Goal: Find contact information: Find contact information

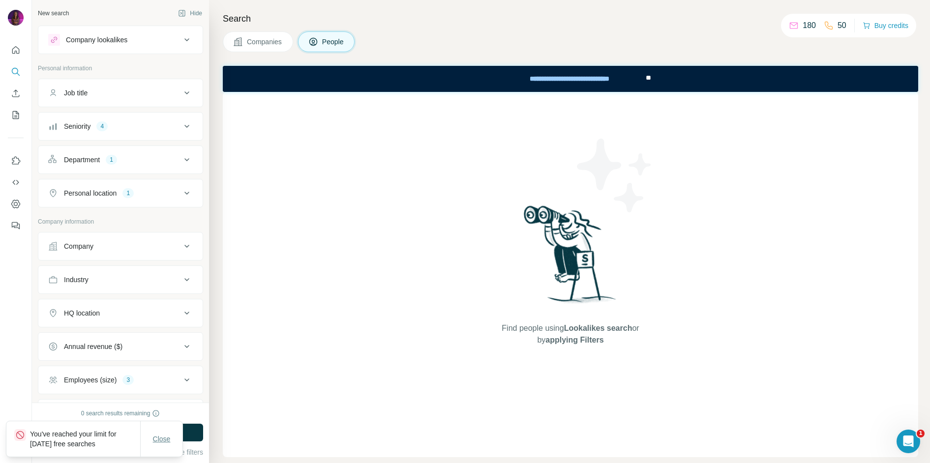
click at [164, 444] on span "Close" at bounding box center [162, 439] width 18 height 10
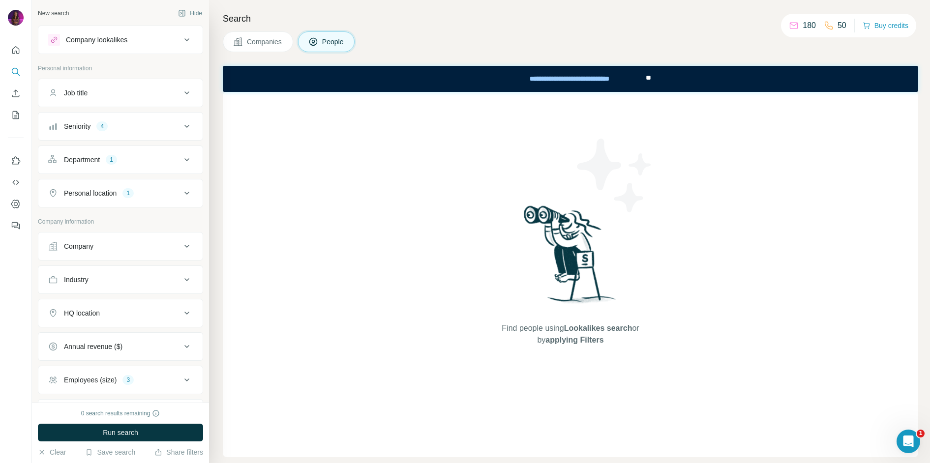
click at [737, 38] on div "Companies People" at bounding box center [570, 41] width 695 height 21
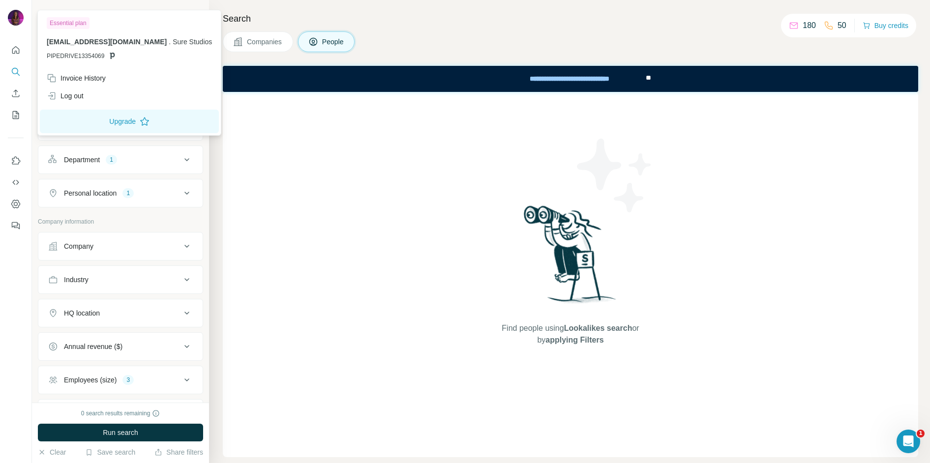
click at [19, 16] on img at bounding box center [16, 18] width 16 height 16
click at [450, 27] on div "Search Companies People Find people using Lookalikes search or by applying Filt…" at bounding box center [569, 231] width 721 height 463
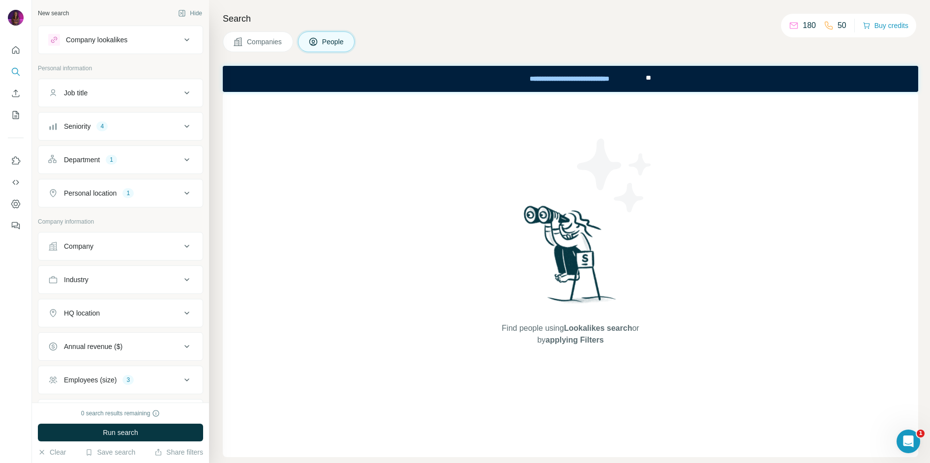
click at [288, 233] on div "Find people using Lookalikes search or by applying Filters" at bounding box center [570, 274] width 695 height 365
click at [606, 38] on div "Companies People" at bounding box center [570, 41] width 695 height 21
click at [16, 204] on icon "Dashboard" at bounding box center [16, 204] width 10 height 10
click at [137, 436] on span "Run search" at bounding box center [120, 433] width 35 height 10
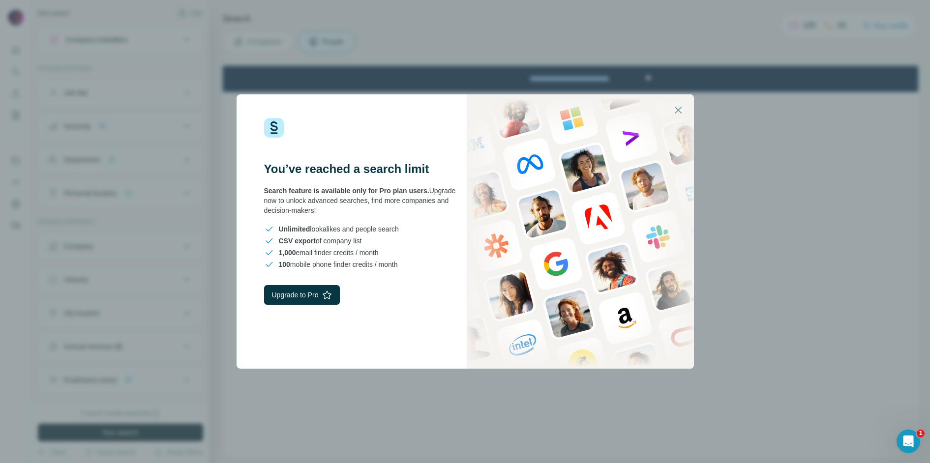
click at [787, 129] on div "You’ve reached a search limit Search feature is available only for Pro plan use…" at bounding box center [465, 231] width 930 height 463
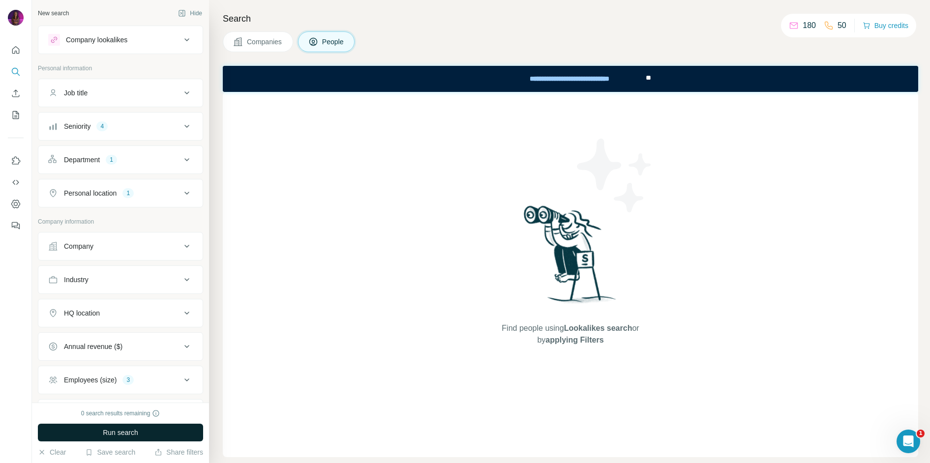
click at [467, 22] on h4 "Search" at bounding box center [570, 19] width 695 height 14
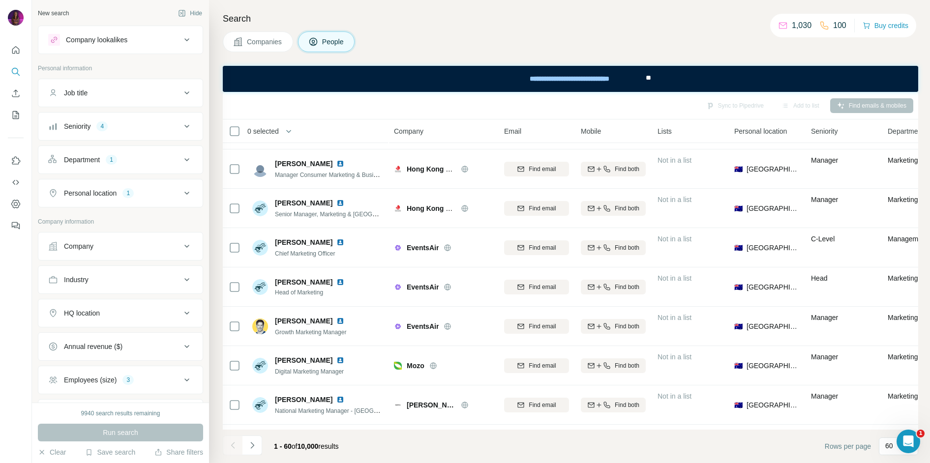
scroll to position [2074, 0]
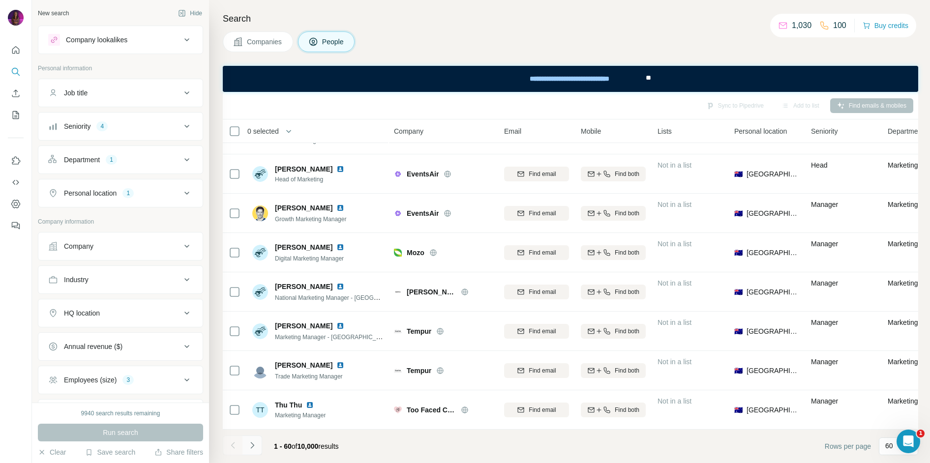
click at [255, 446] on icon "Navigate to next page" at bounding box center [252, 446] width 10 height 10
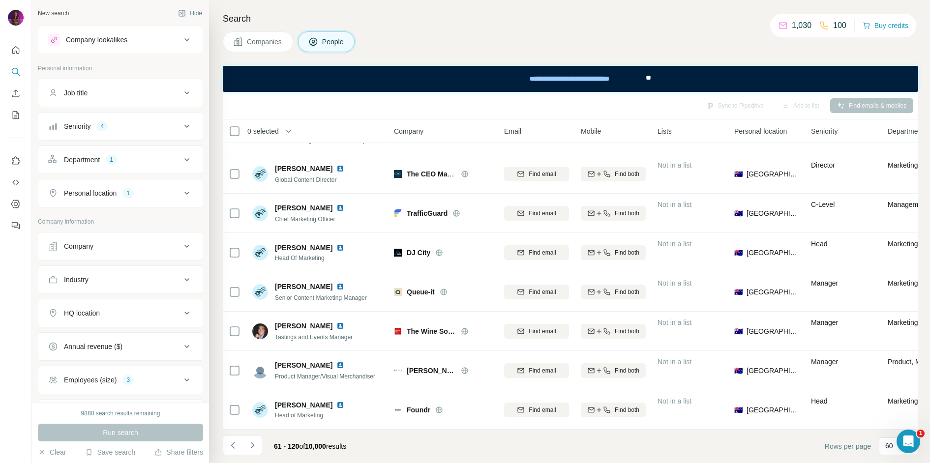
click at [115, 201] on button "Personal location 1" at bounding box center [120, 193] width 164 height 24
click at [115, 201] on button "Personal location 1" at bounding box center [120, 195] width 164 height 28
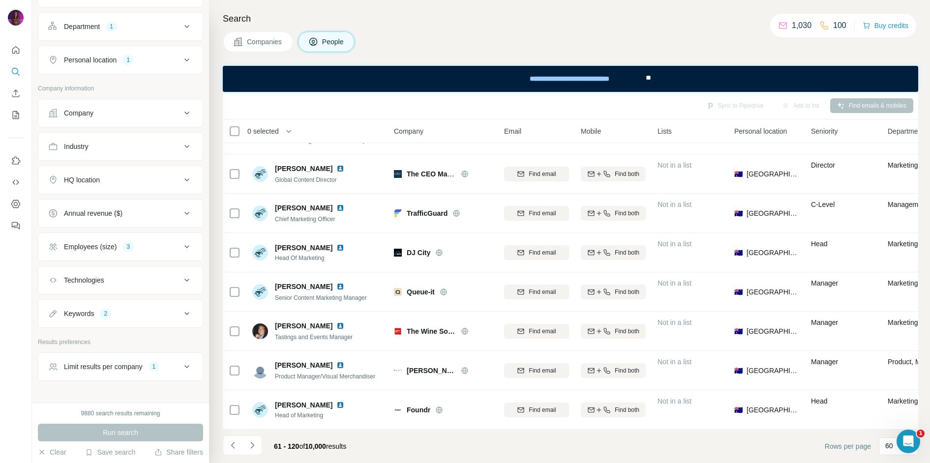
scroll to position [0, 0]
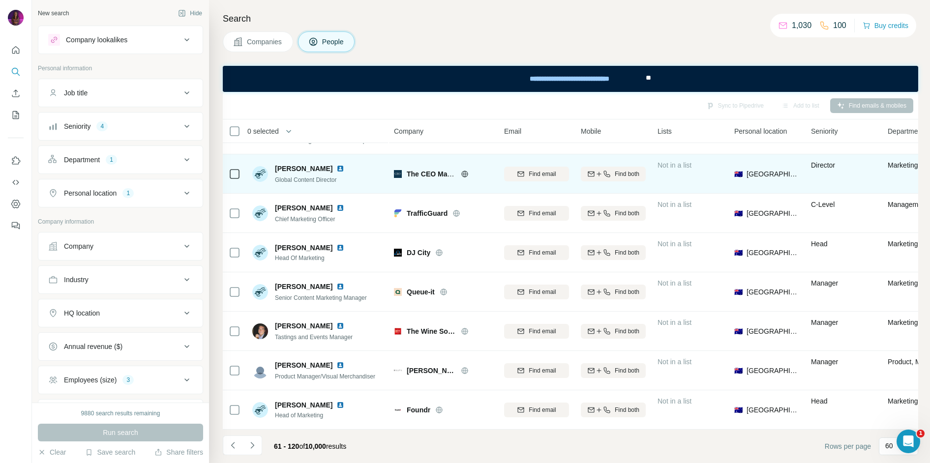
click at [463, 175] on icon at bounding box center [465, 174] width 8 height 8
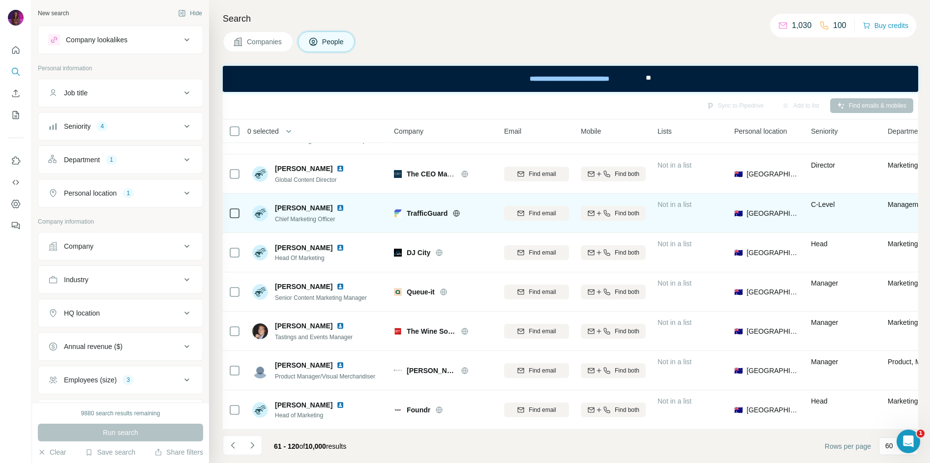
click at [460, 213] on icon at bounding box center [456, 213] width 6 height 0
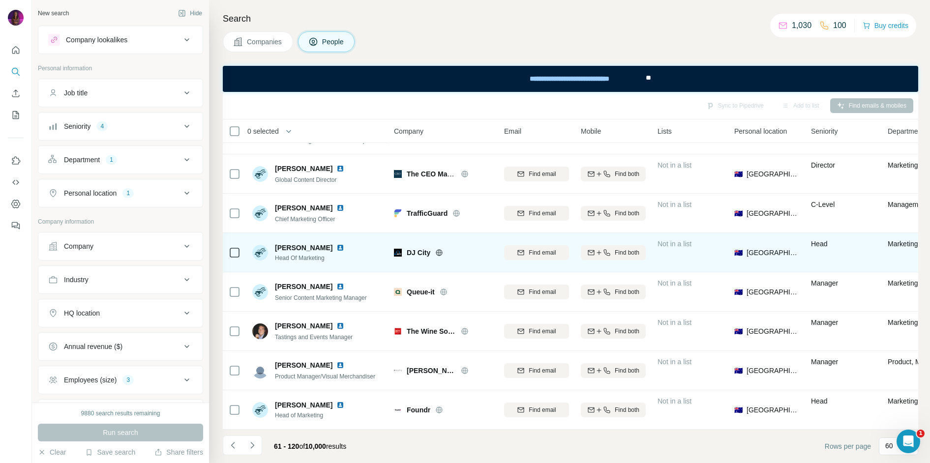
click at [440, 253] on icon at bounding box center [439, 253] width 8 height 8
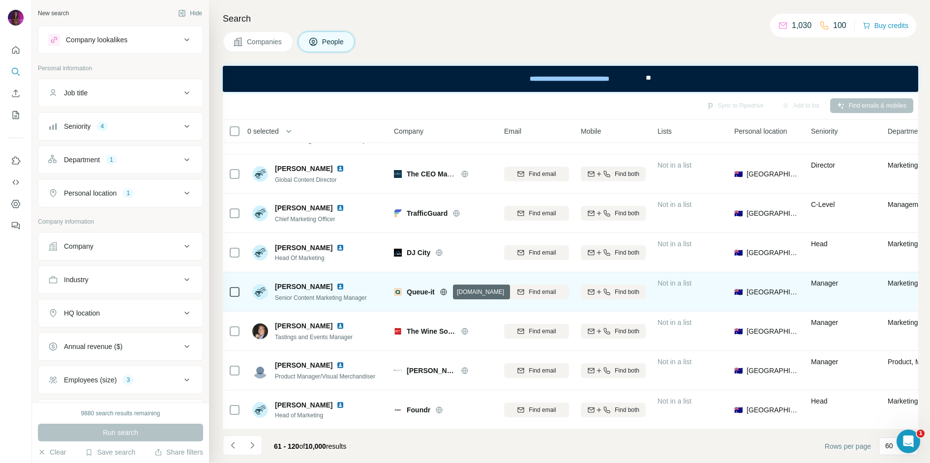
click at [446, 289] on icon at bounding box center [444, 292] width 8 height 8
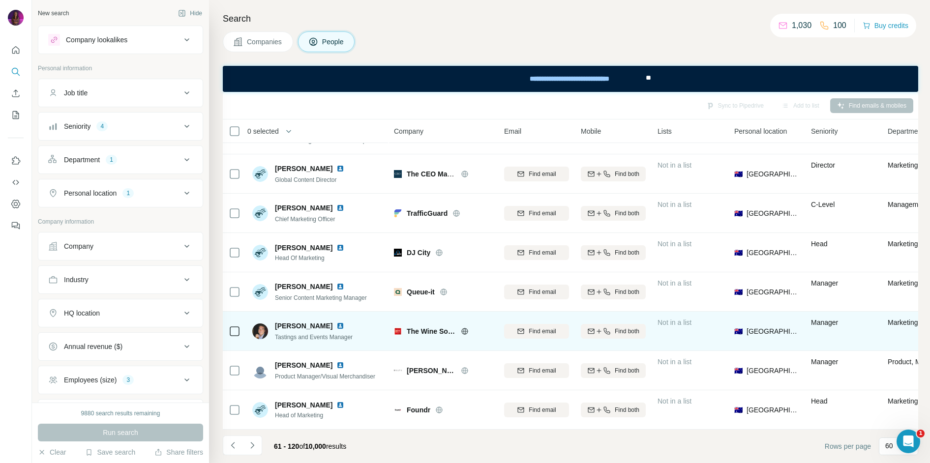
click at [468, 332] on icon at bounding box center [465, 332] width 8 height 8
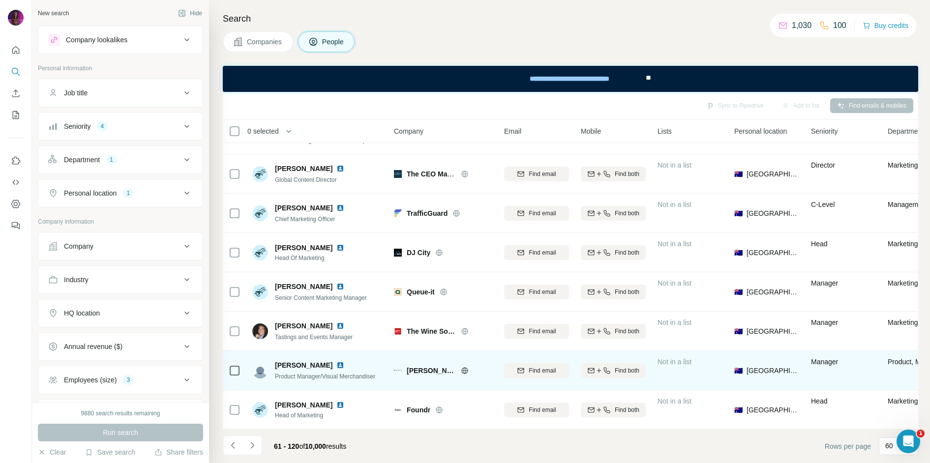
click at [463, 369] on icon at bounding box center [464, 370] width 2 height 6
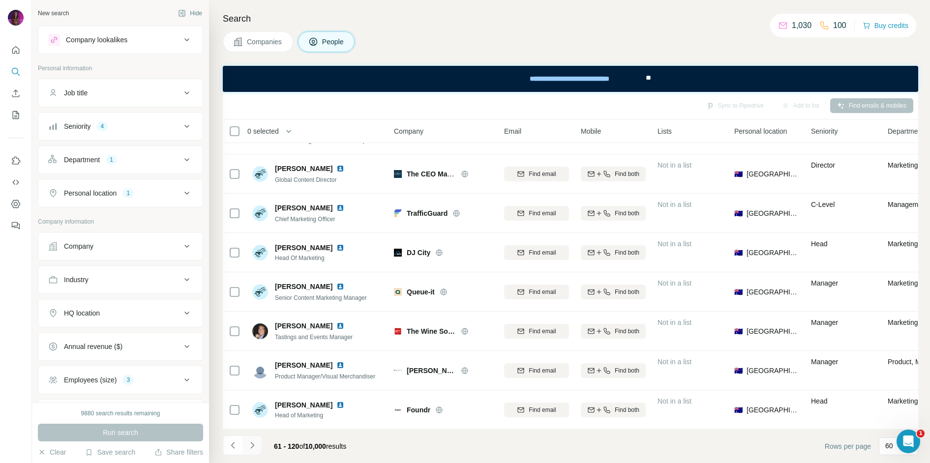
click at [255, 448] on icon "Navigate to next page" at bounding box center [252, 446] width 10 height 10
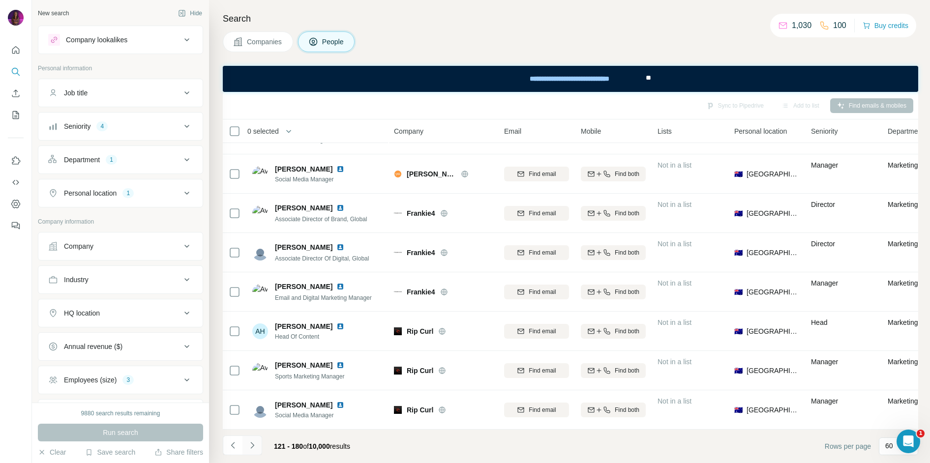
scroll to position [2074, 0]
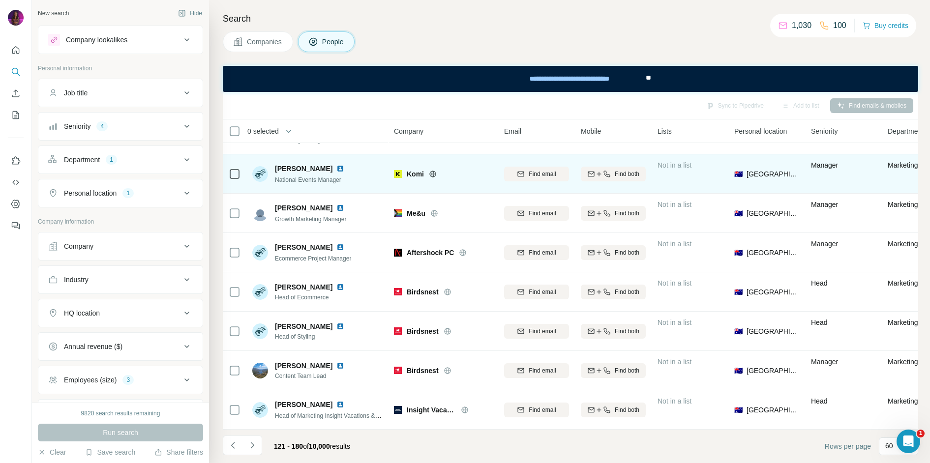
click at [434, 174] on icon at bounding box center [433, 174] width 8 height 8
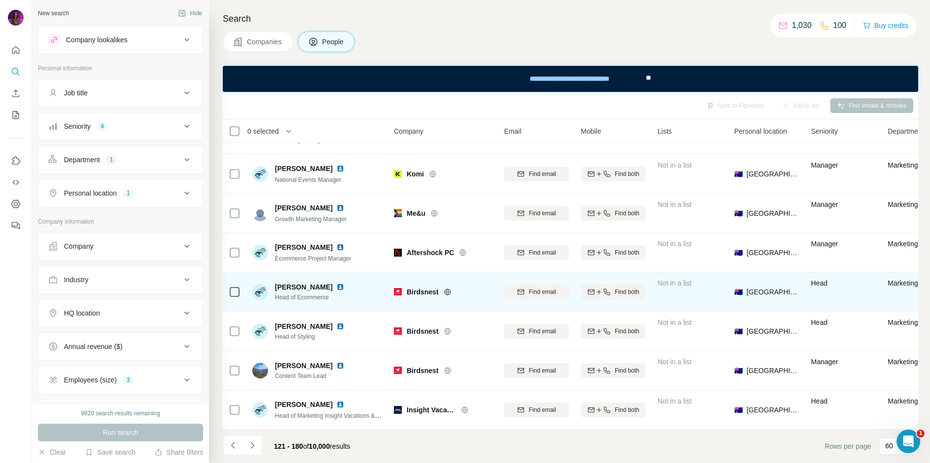
click at [448, 289] on icon at bounding box center [447, 292] width 6 height 6
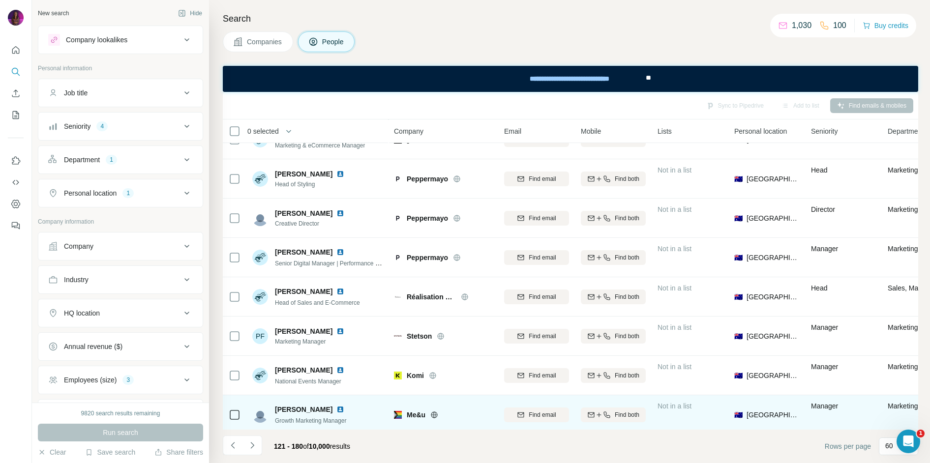
scroll to position [1869, 0]
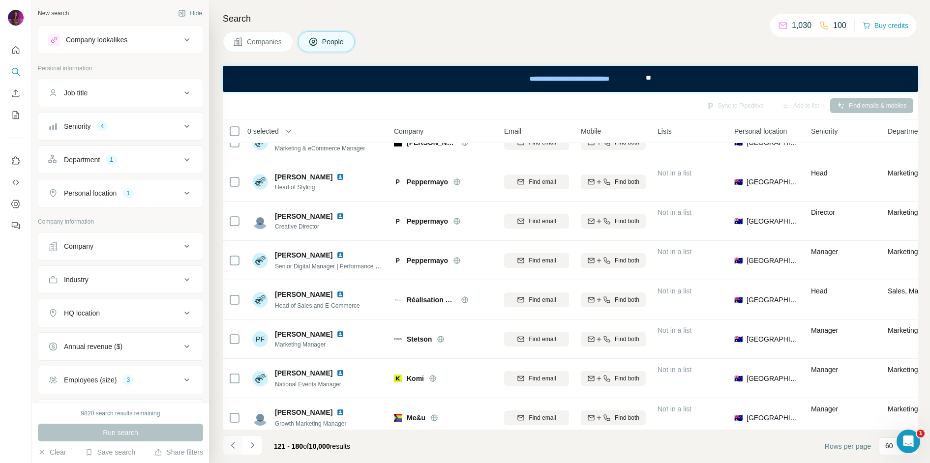
click at [234, 446] on icon "Navigate to previous page" at bounding box center [233, 446] width 10 height 10
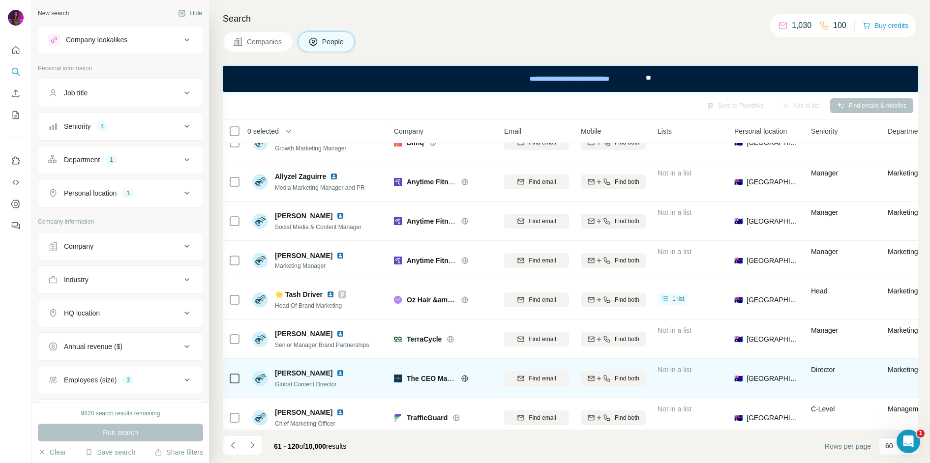
scroll to position [2074, 0]
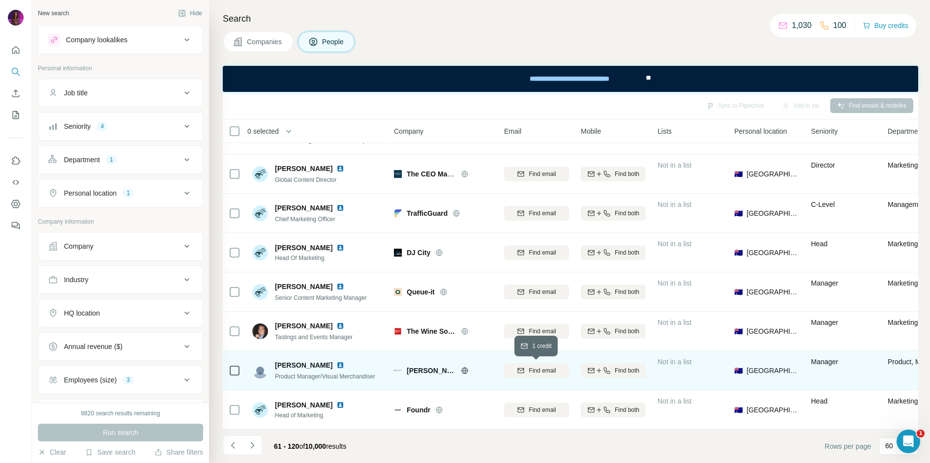
click at [534, 369] on span "Find email" at bounding box center [542, 370] width 27 height 9
click at [336, 365] on img at bounding box center [340, 365] width 8 height 8
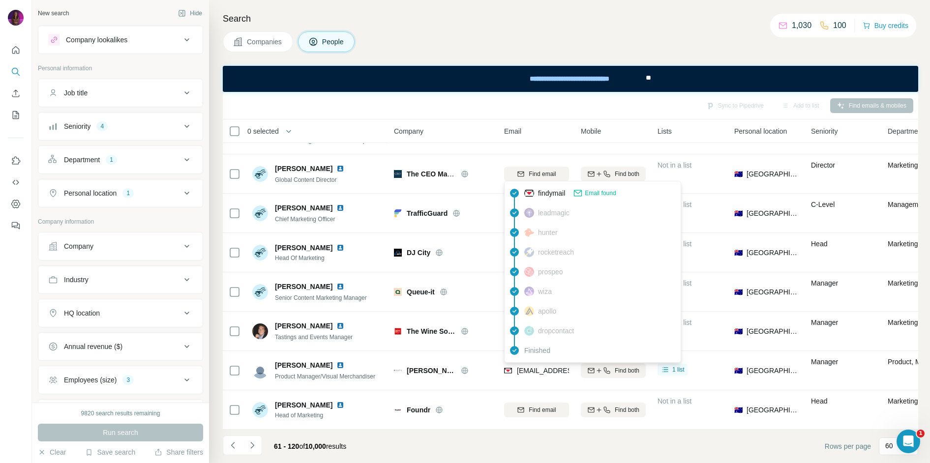
click at [529, 369] on span "[EMAIL_ADDRESS][DOMAIN_NAME]" at bounding box center [575, 371] width 117 height 8
copy tr "[EMAIL_ADDRESS][DOMAIN_NAME]"
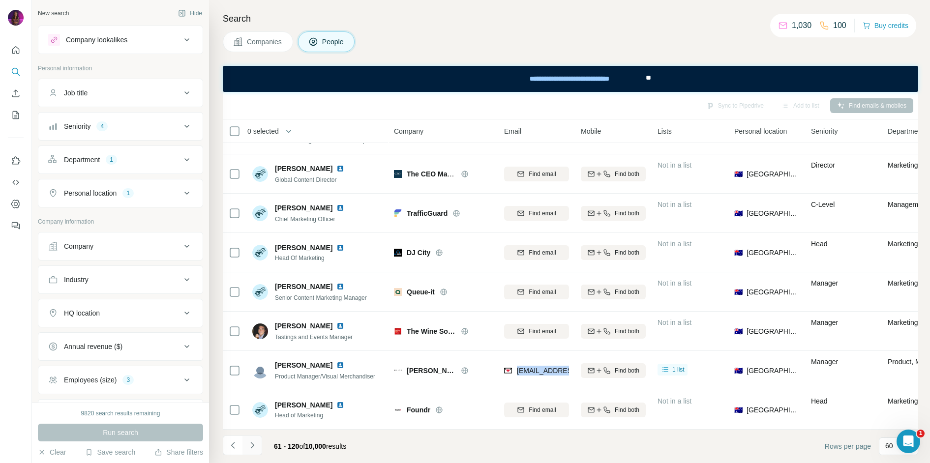
click at [254, 448] on icon "Navigate to next page" at bounding box center [252, 446] width 10 height 10
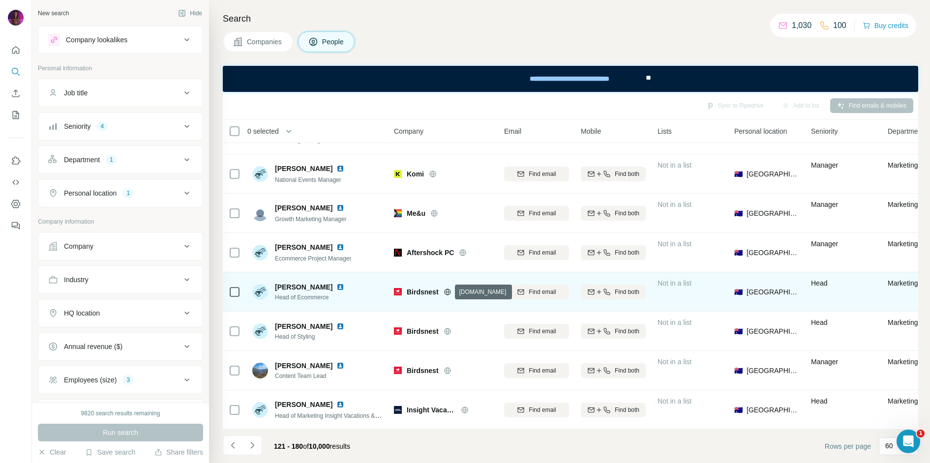
click at [448, 293] on icon at bounding box center [448, 292] width 8 height 8
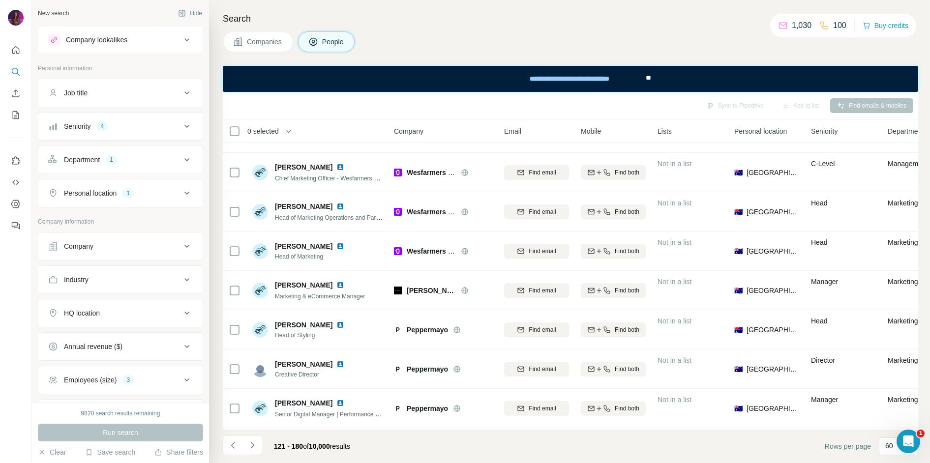
scroll to position [1721, 0]
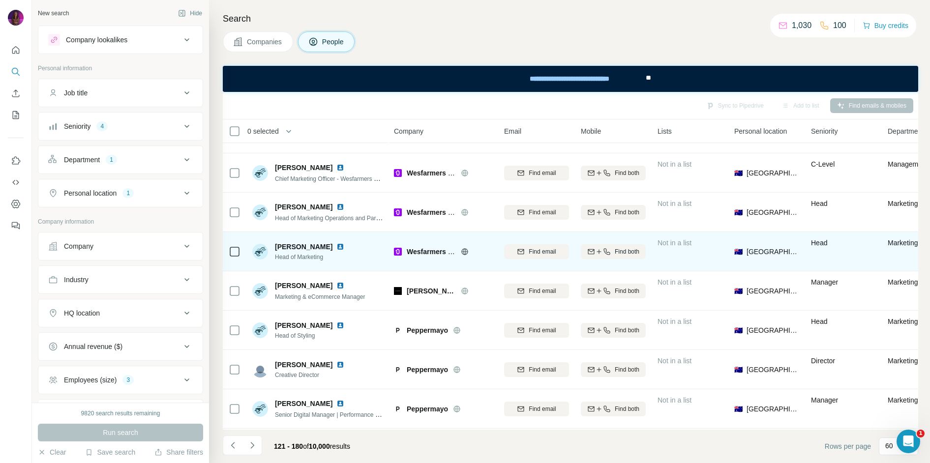
click at [463, 252] on icon at bounding box center [465, 252] width 8 height 8
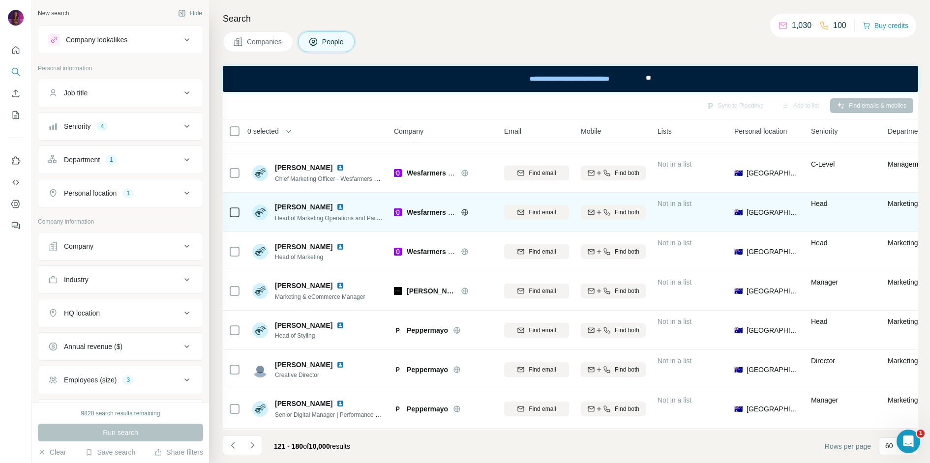
click at [336, 205] on img at bounding box center [340, 207] width 8 height 8
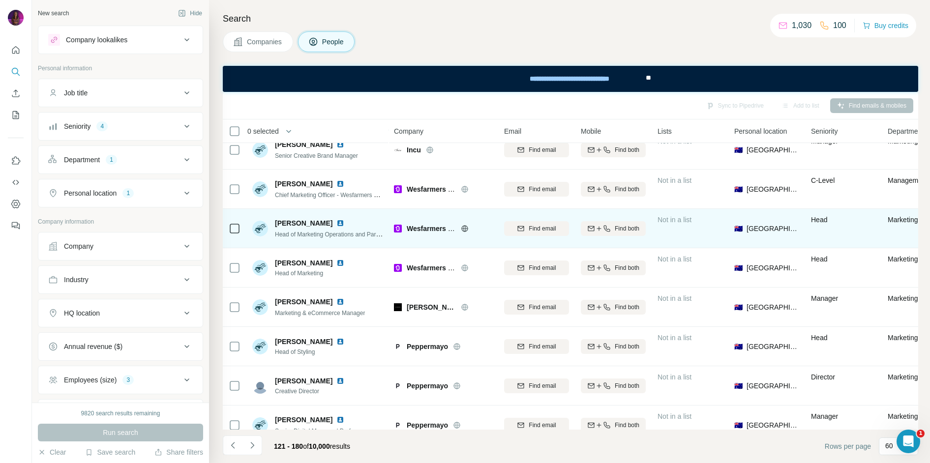
scroll to position [1706, 0]
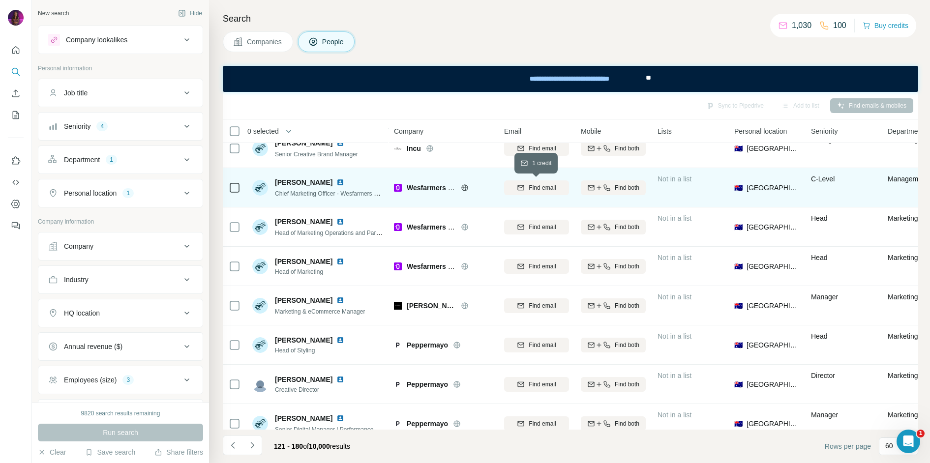
click at [527, 190] on div "Find email" at bounding box center [536, 187] width 65 height 9
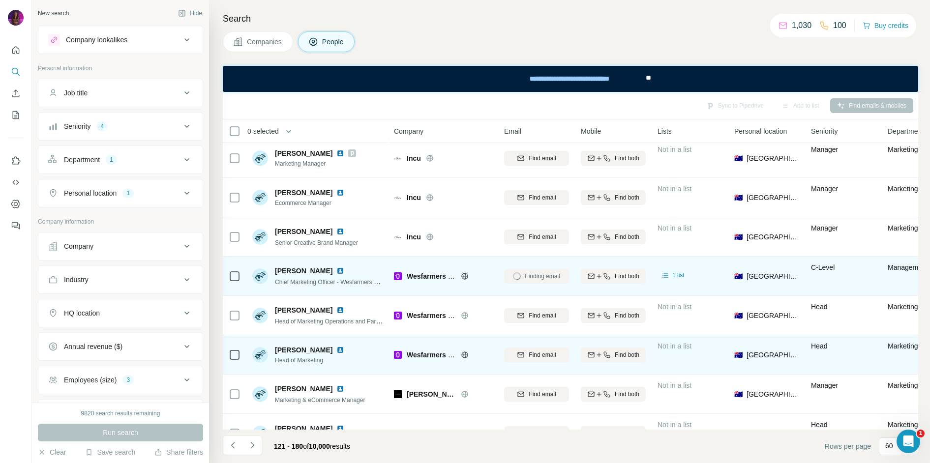
scroll to position [1625, 0]
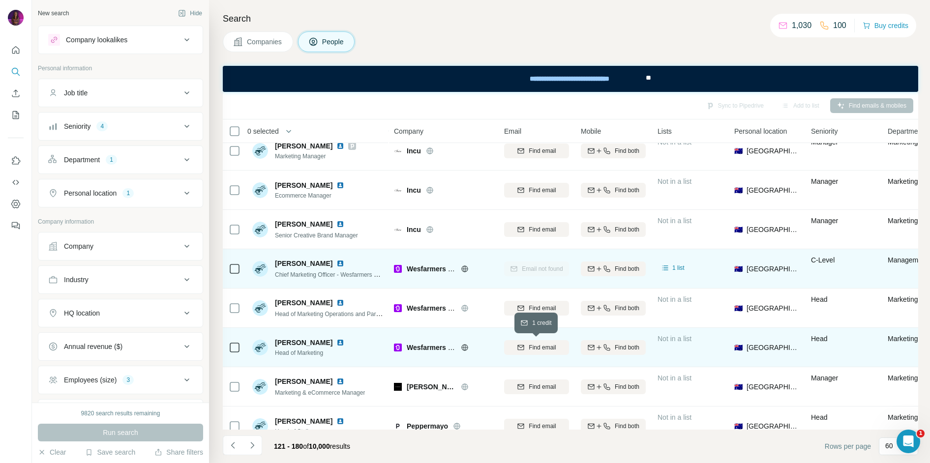
click at [526, 350] on div "Find email" at bounding box center [536, 347] width 65 height 9
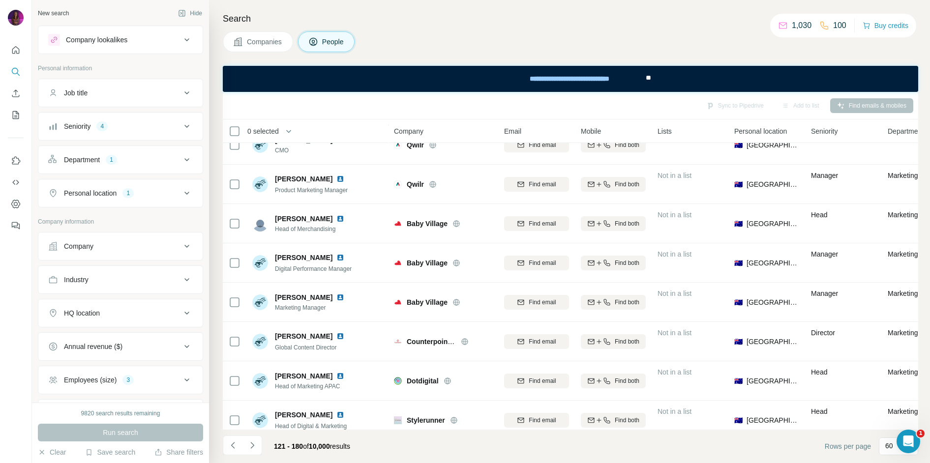
scroll to position [1159, 0]
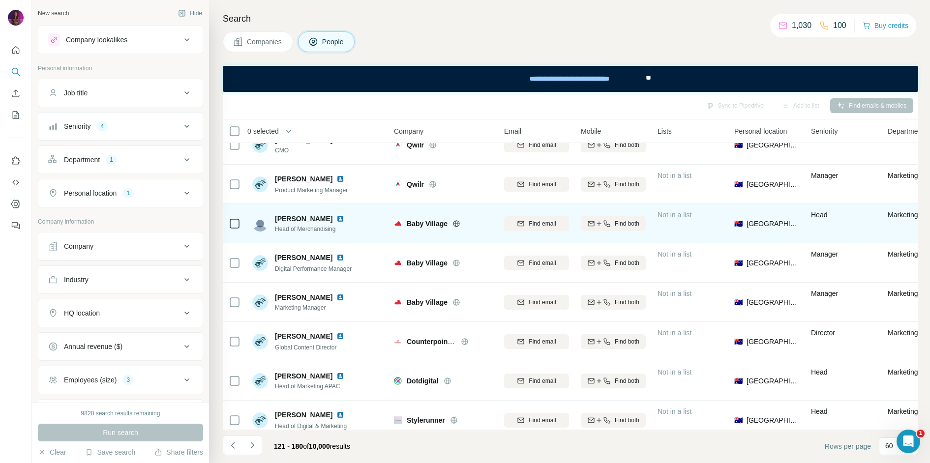
click at [457, 224] on icon at bounding box center [456, 223] width 2 height 6
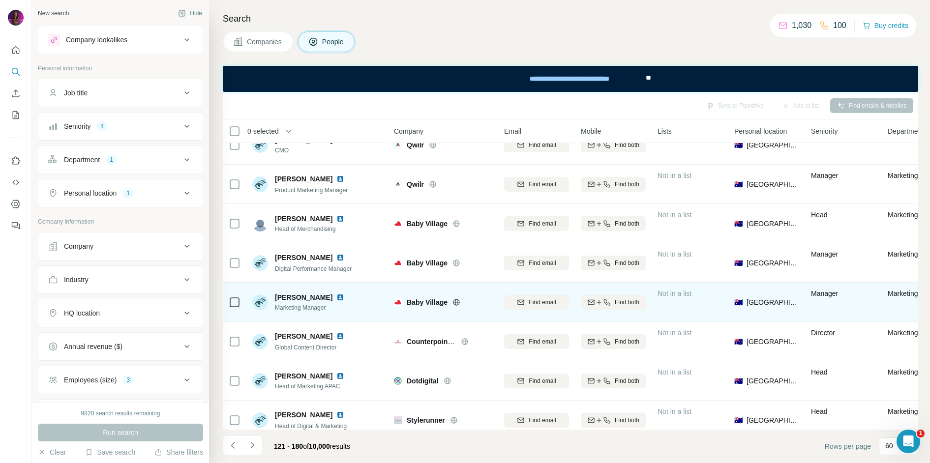
click at [336, 299] on img at bounding box center [340, 298] width 8 height 8
click at [542, 303] on span "Find email" at bounding box center [542, 302] width 27 height 9
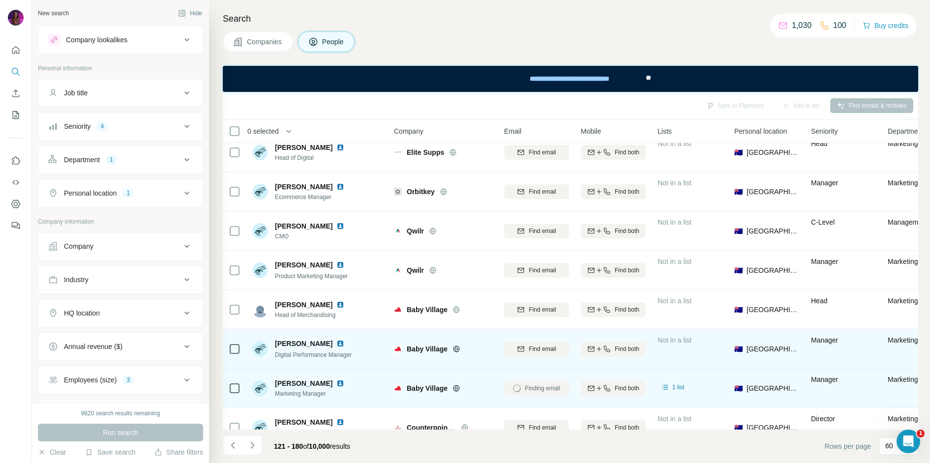
scroll to position [1072, 0]
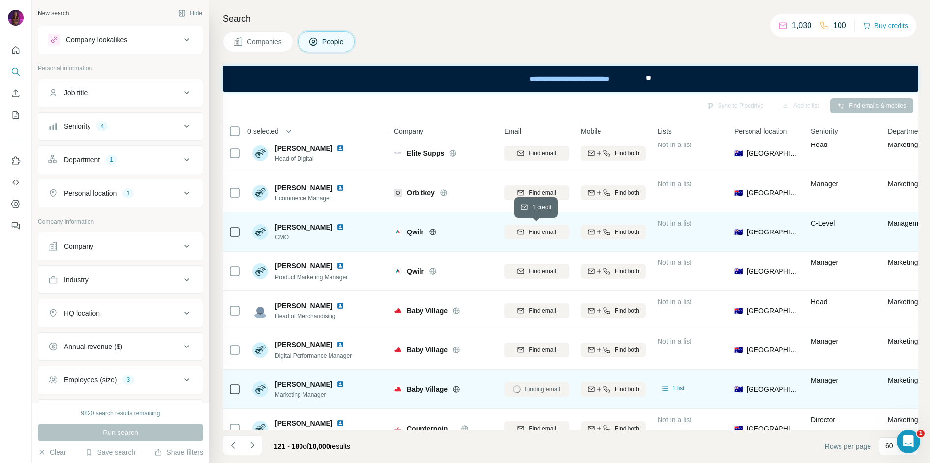
click at [532, 233] on span "Find email" at bounding box center [542, 232] width 27 height 9
click at [432, 232] on icon at bounding box center [433, 232] width 8 height 8
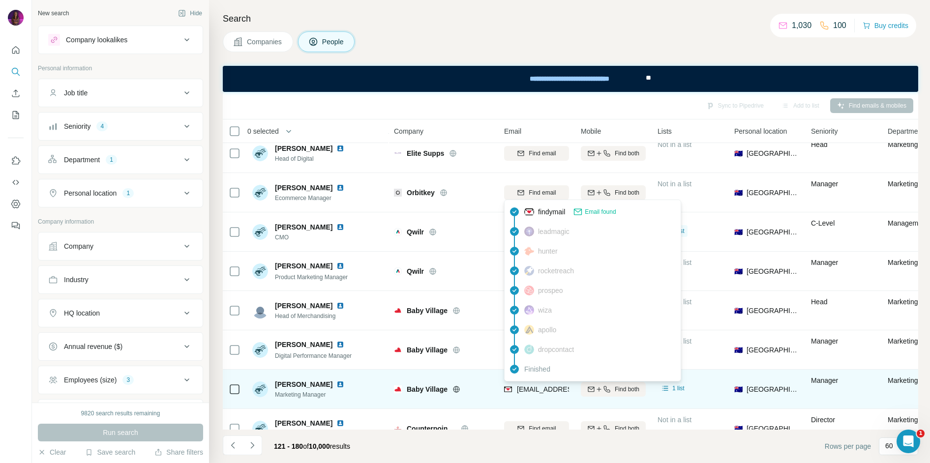
click at [538, 389] on span "[EMAIL_ADDRESS][DOMAIN_NAME]" at bounding box center [575, 390] width 117 height 8
copy tr "[EMAIL_ADDRESS][DOMAIN_NAME]"
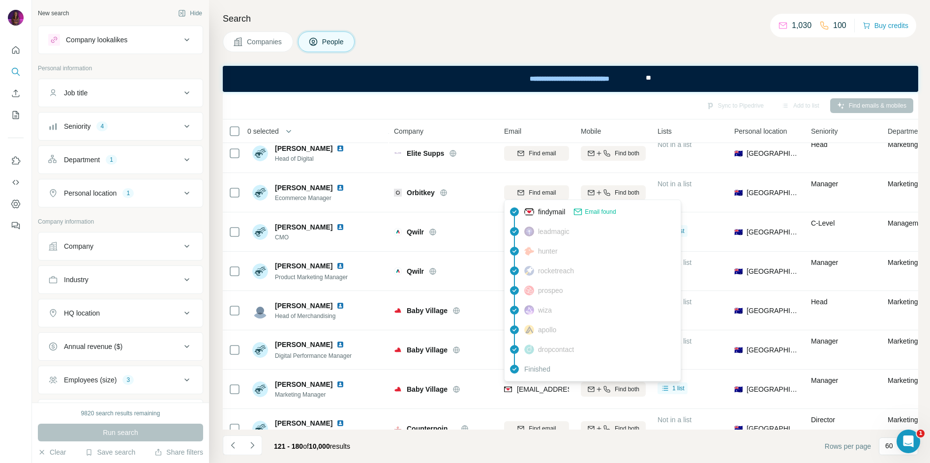
click at [542, 23] on h4 "Search" at bounding box center [570, 19] width 695 height 14
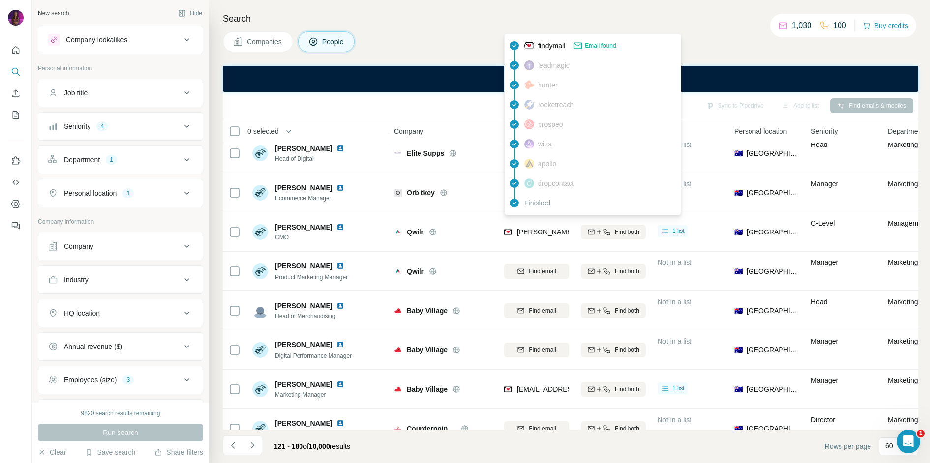
click at [526, 229] on span "[PERSON_NAME][EMAIL_ADDRESS][DOMAIN_NAME]" at bounding box center [603, 232] width 173 height 8
copy tr "[PERSON_NAME][EMAIL_ADDRESS][DOMAIN_NAME]"
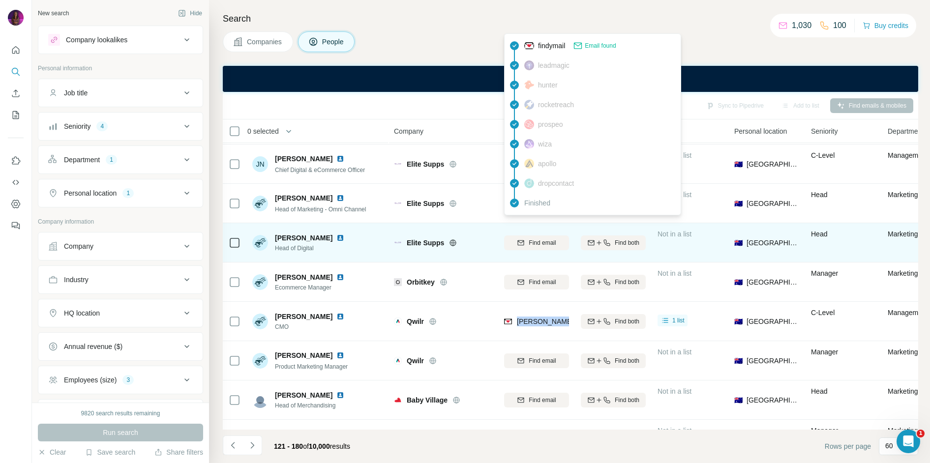
scroll to position [983, 0]
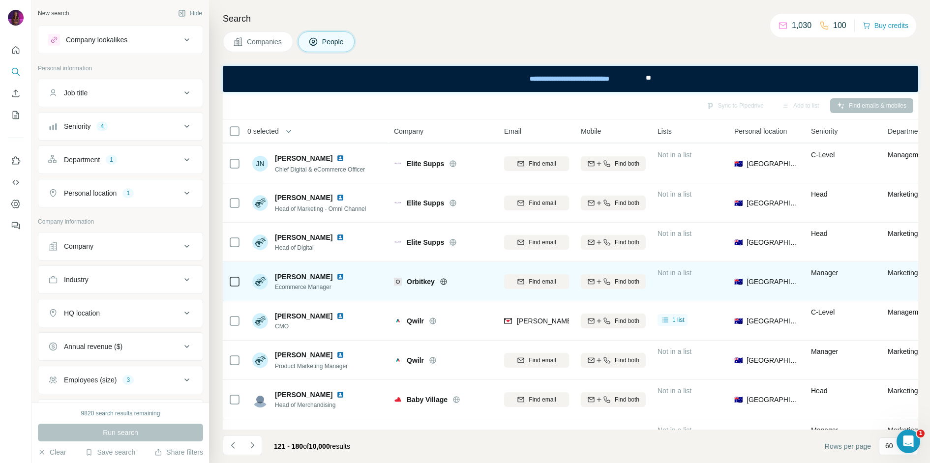
click at [445, 280] on icon at bounding box center [443, 281] width 2 height 6
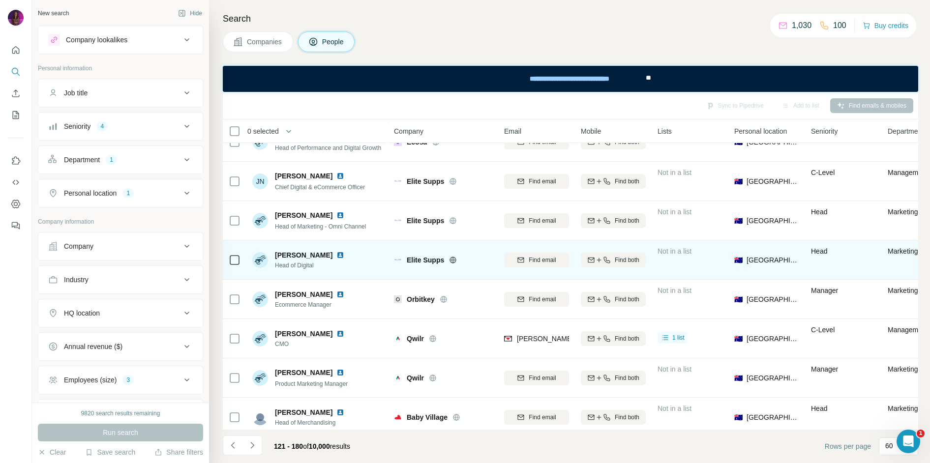
scroll to position [951, 0]
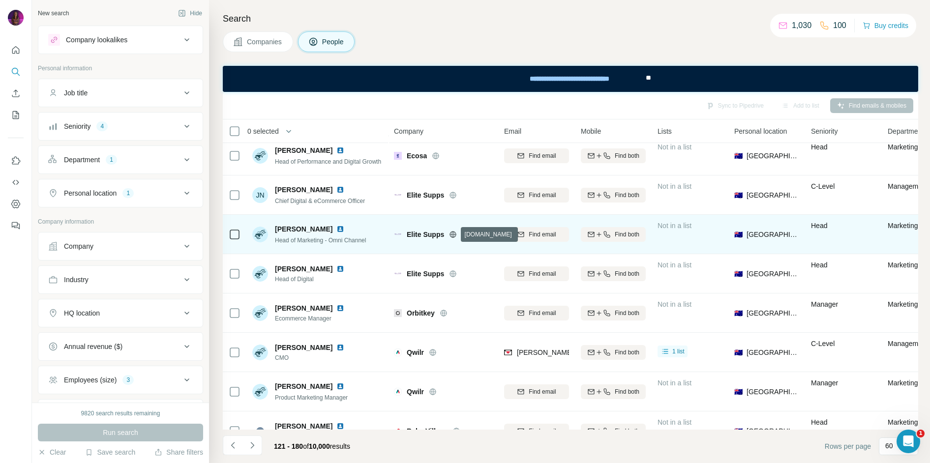
click at [455, 234] on icon at bounding box center [453, 234] width 6 height 0
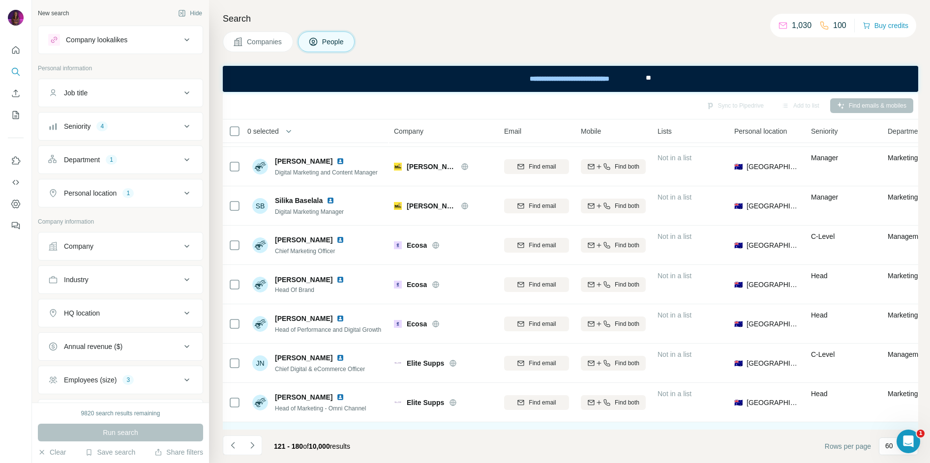
scroll to position [780, 0]
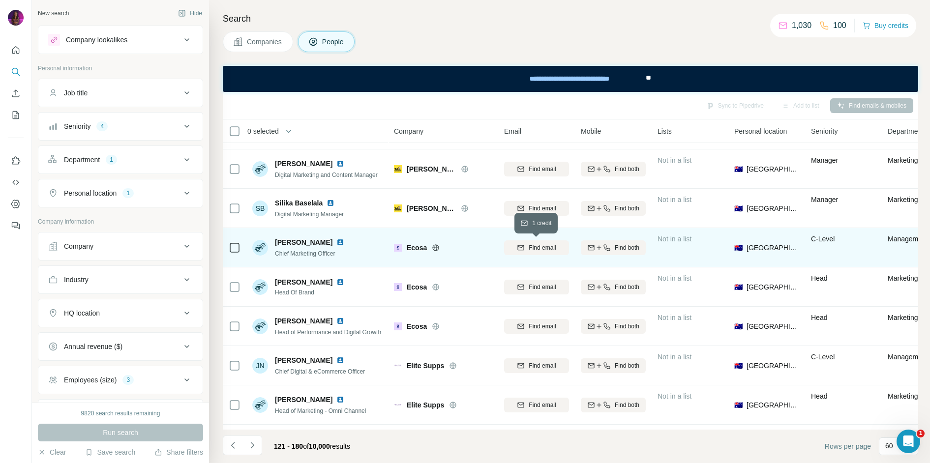
click at [530, 247] on span "Find email" at bounding box center [542, 247] width 27 height 9
click at [434, 247] on icon at bounding box center [436, 248] width 8 height 8
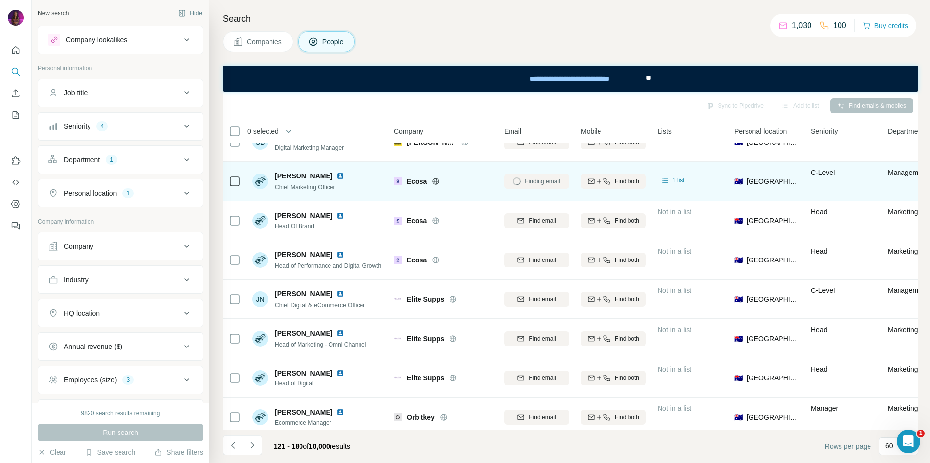
scroll to position [973, 0]
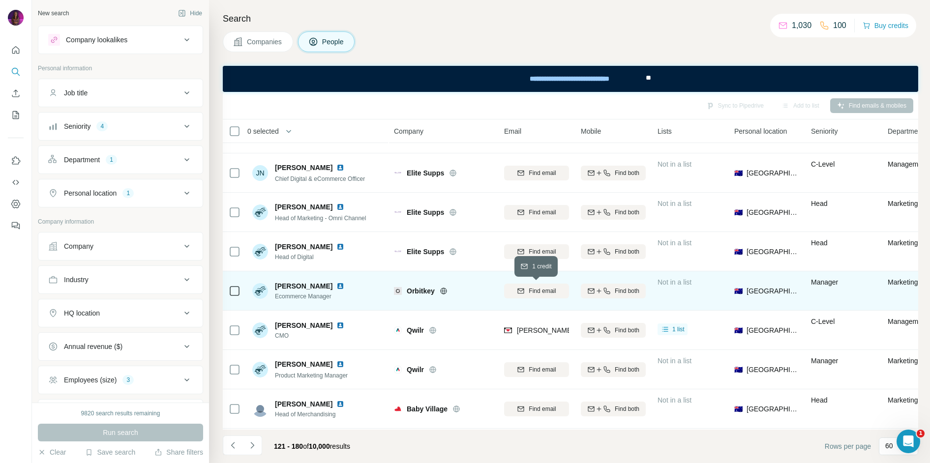
click at [548, 291] on span "Find email" at bounding box center [542, 291] width 27 height 9
click at [342, 287] on img at bounding box center [340, 286] width 8 height 8
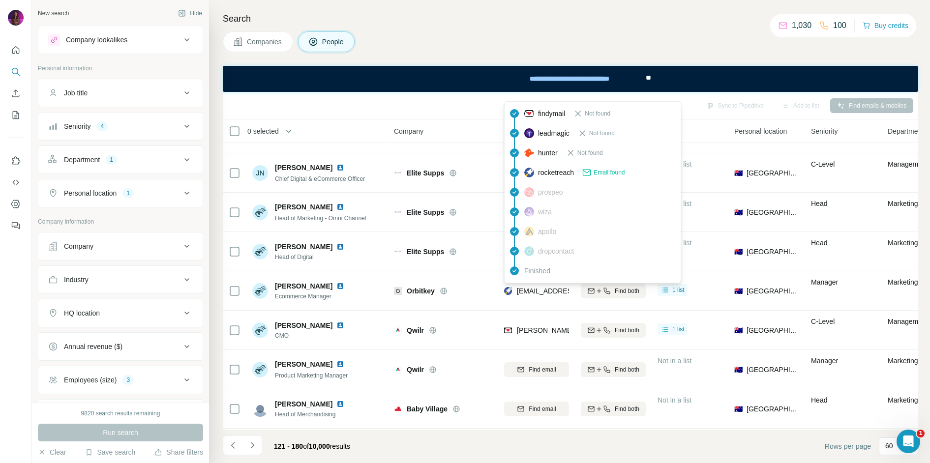
click at [524, 292] on span "[EMAIL_ADDRESS][DOMAIN_NAME]" at bounding box center [575, 291] width 117 height 8
copy tr "[EMAIL_ADDRESS][DOMAIN_NAME]"
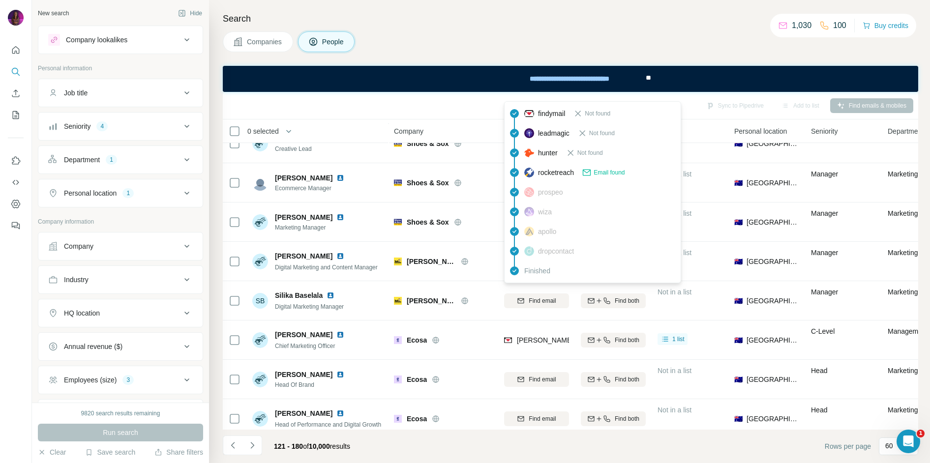
scroll to position [690, 0]
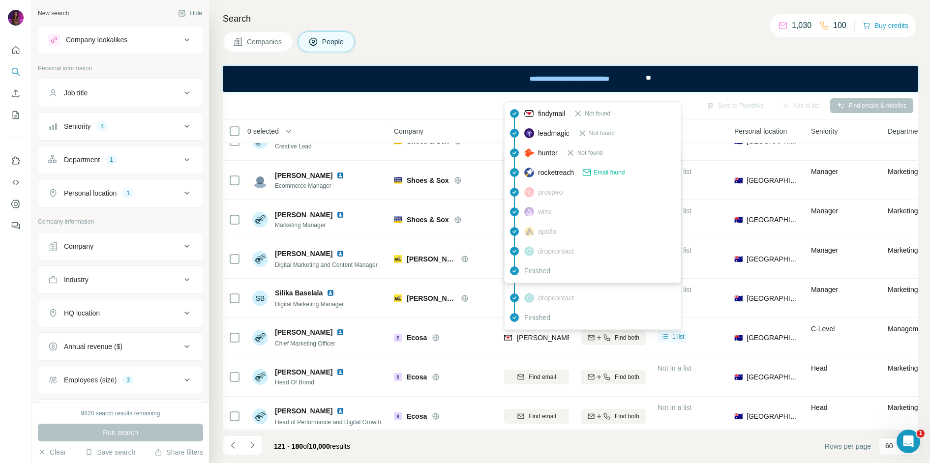
click at [523, 338] on span "[PERSON_NAME][EMAIL_ADDRESS][DOMAIN_NAME]" at bounding box center [603, 338] width 173 height 8
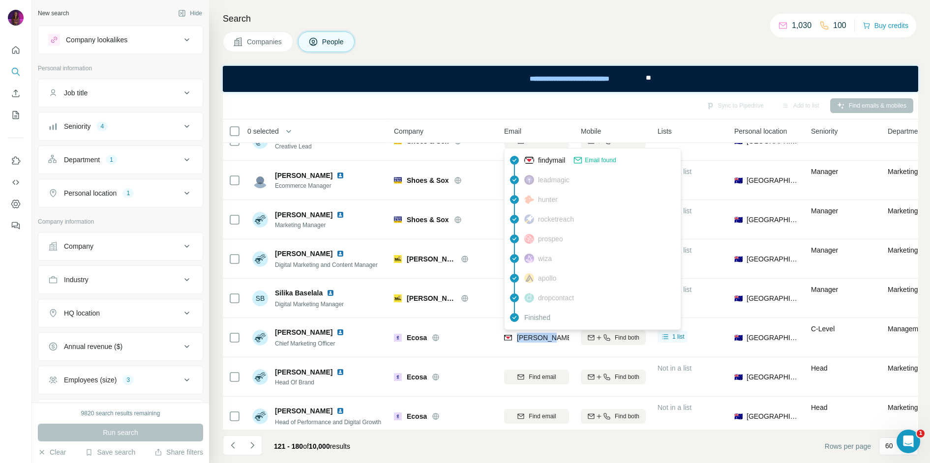
click at [523, 338] on span "[PERSON_NAME][EMAIL_ADDRESS][DOMAIN_NAME]" at bounding box center [603, 338] width 173 height 8
copy tr "[PERSON_NAME][EMAIL_ADDRESS][DOMAIN_NAME]"
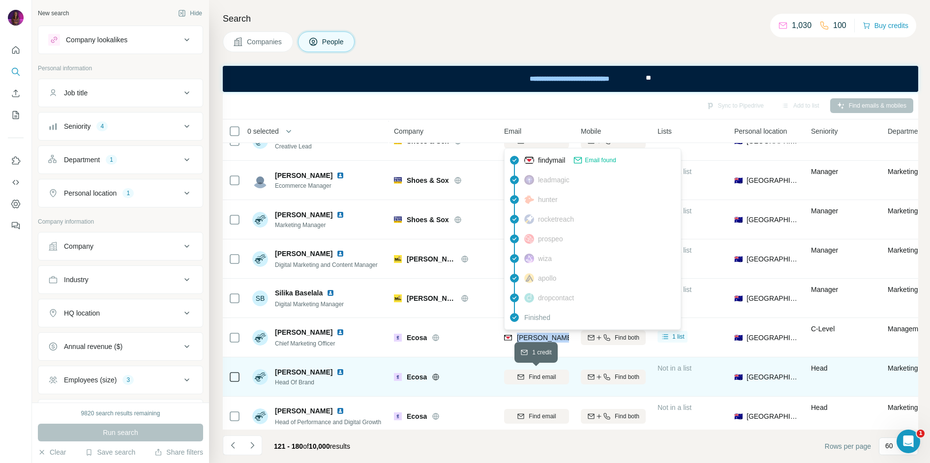
click at [541, 382] on button "Find email" at bounding box center [536, 377] width 65 height 15
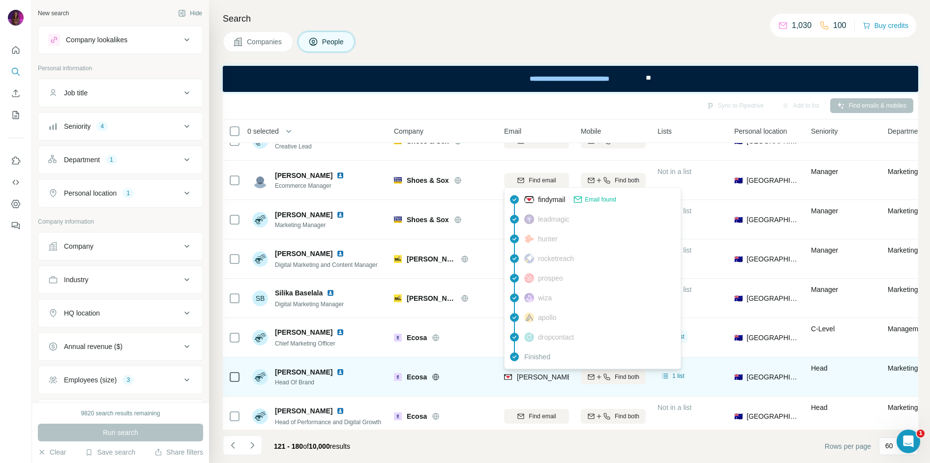
click at [535, 378] on span "[PERSON_NAME][EMAIL_ADDRESS][DOMAIN_NAME]" at bounding box center [603, 377] width 173 height 8
copy tr "[PERSON_NAME][EMAIL_ADDRESS][DOMAIN_NAME]"
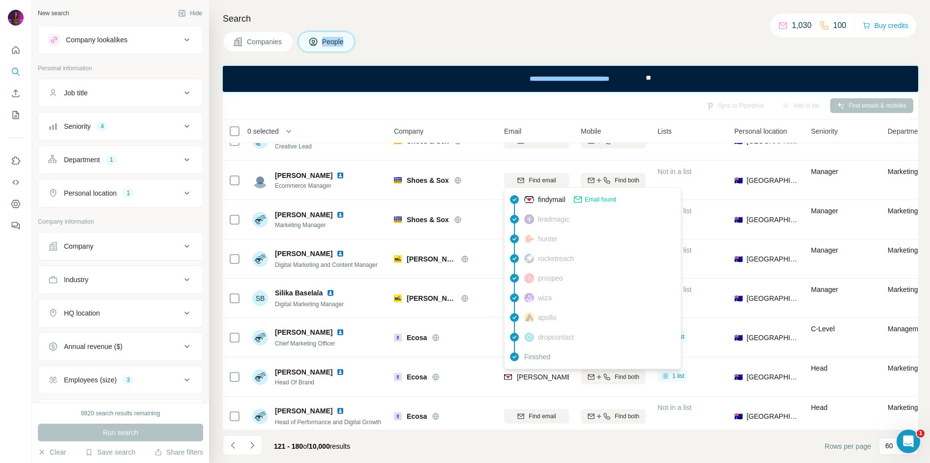
click at [533, 37] on div "Companies People" at bounding box center [570, 41] width 695 height 21
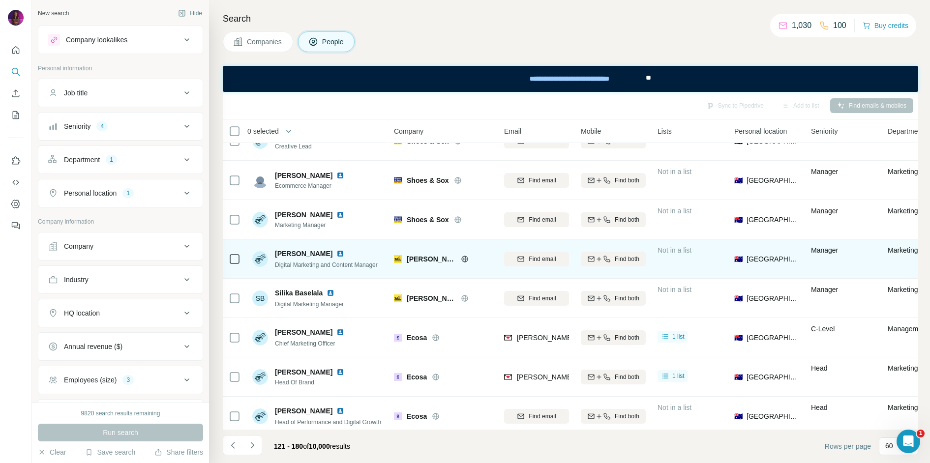
click at [464, 260] on icon at bounding box center [465, 259] width 8 height 8
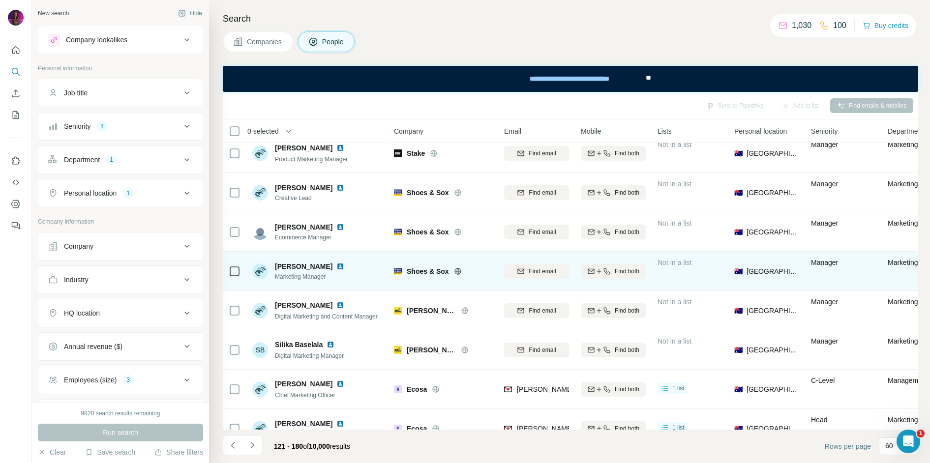
scroll to position [638, 0]
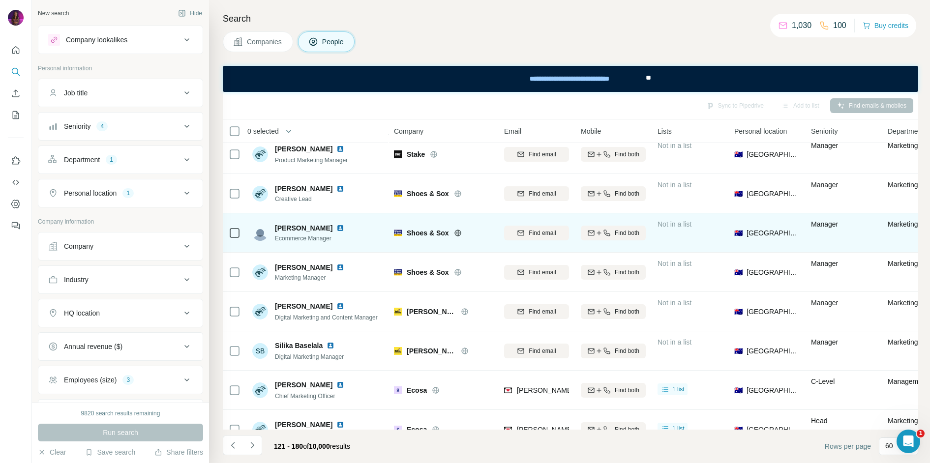
click at [455, 233] on icon at bounding box center [457, 233] width 6 height 0
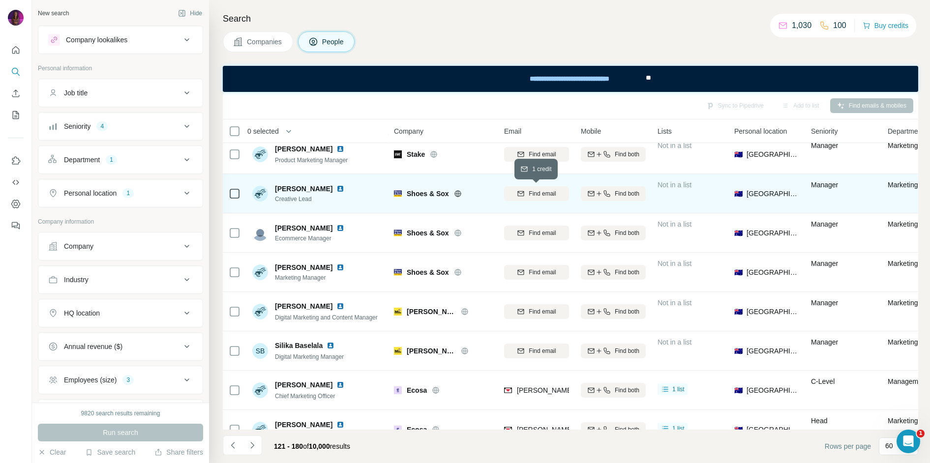
click at [536, 193] on span "Find email" at bounding box center [542, 193] width 27 height 9
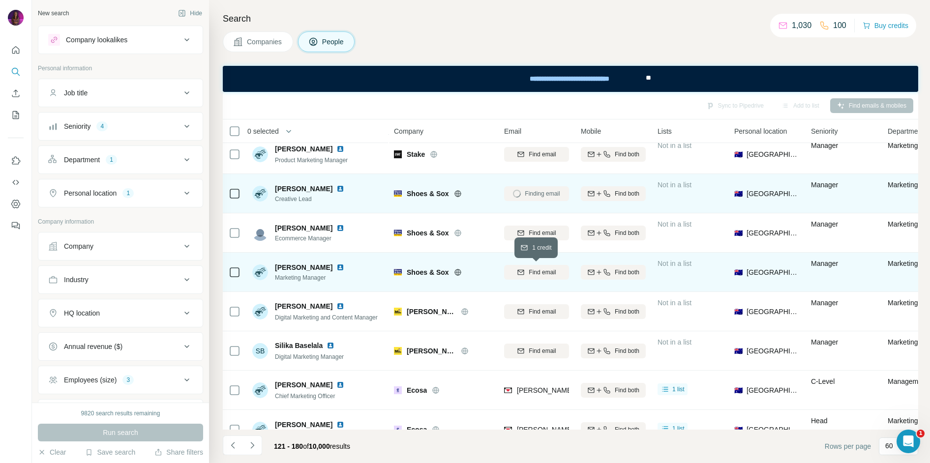
click at [541, 274] on span "Find email" at bounding box center [542, 272] width 27 height 9
click at [439, 48] on div "Companies People" at bounding box center [570, 41] width 695 height 21
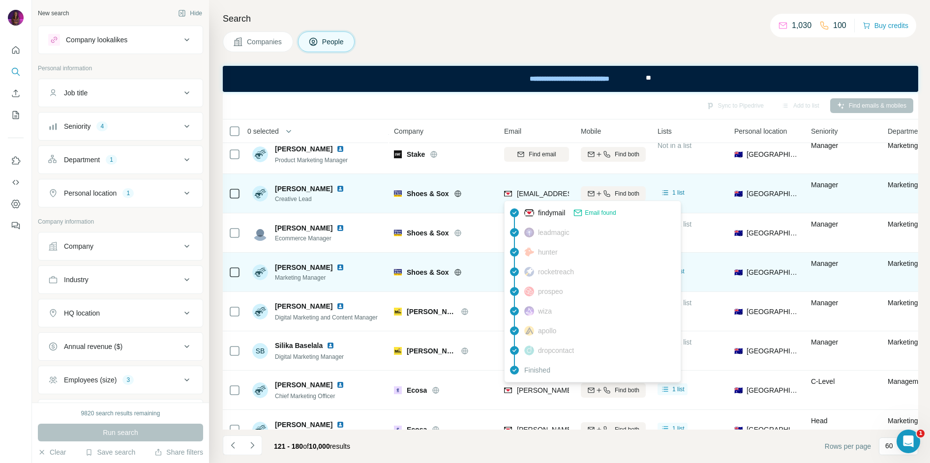
click at [540, 195] on span "[EMAIL_ADDRESS][DOMAIN_NAME]" at bounding box center [575, 194] width 117 height 8
copy tr "[EMAIL_ADDRESS][DOMAIN_NAME]"
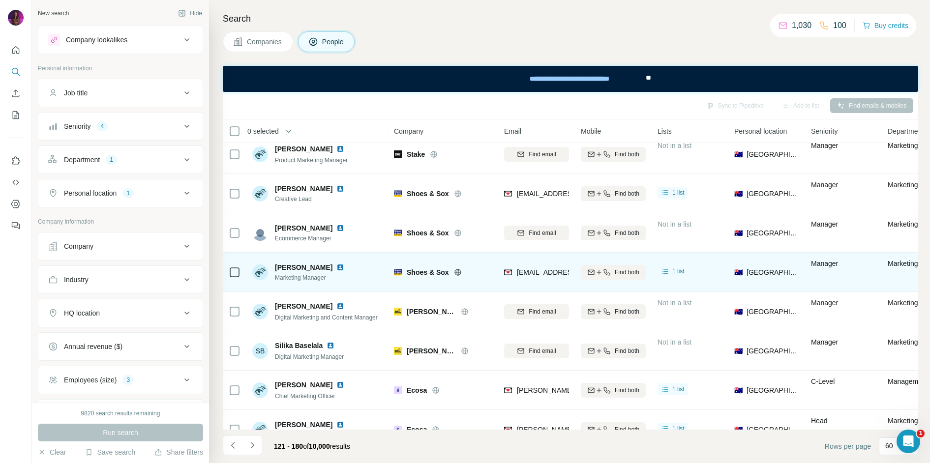
click at [431, 30] on div "Search Companies People Sync to Pipedrive Add to list Find emails & mobiles 0 s…" at bounding box center [569, 231] width 721 height 463
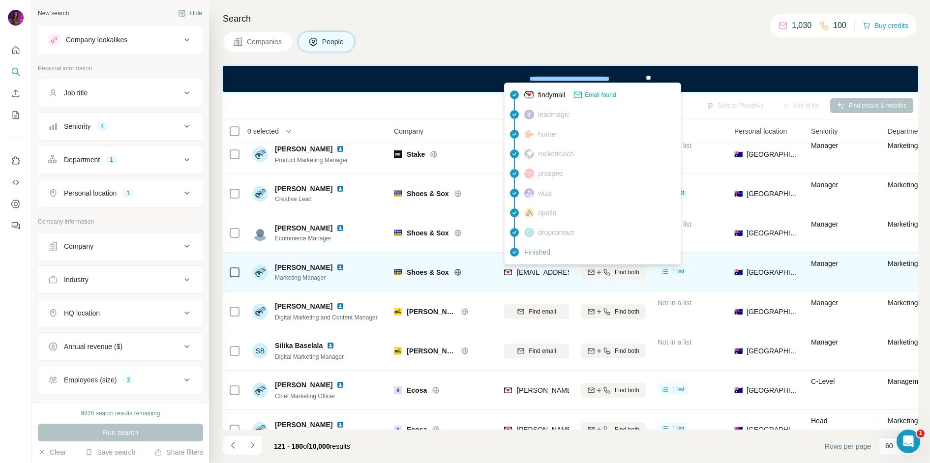
click at [523, 274] on span "[EMAIL_ADDRESS][DOMAIN_NAME]" at bounding box center [575, 273] width 117 height 8
copy tr "[EMAIL_ADDRESS][DOMAIN_NAME]"
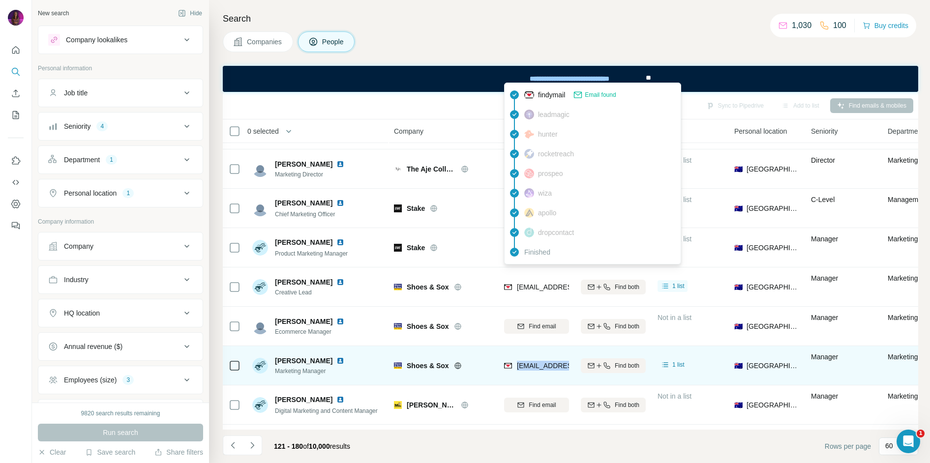
scroll to position [537, 0]
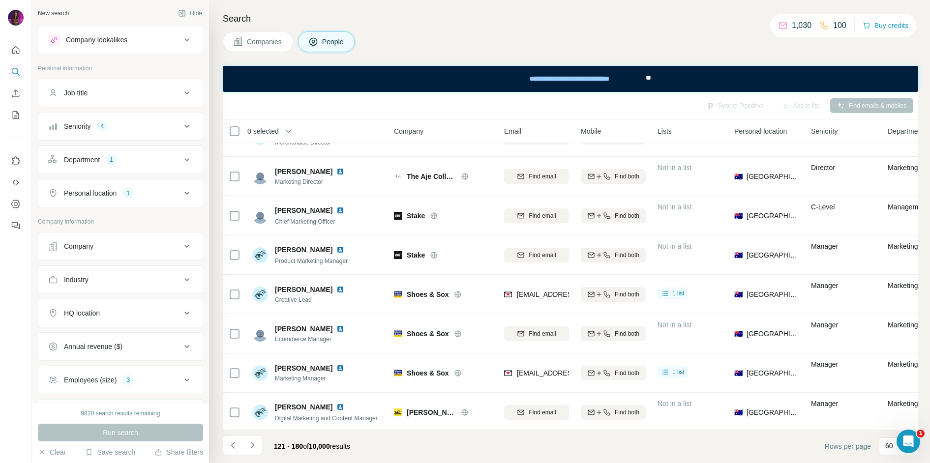
click at [450, 43] on div "Companies People" at bounding box center [570, 41] width 695 height 21
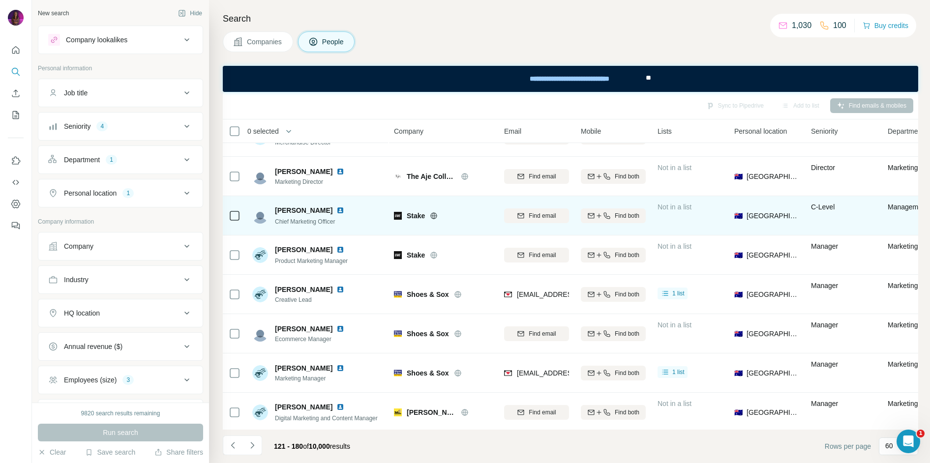
click at [435, 217] on icon at bounding box center [434, 215] width 2 height 6
click at [547, 215] on span "Find email" at bounding box center [542, 215] width 27 height 9
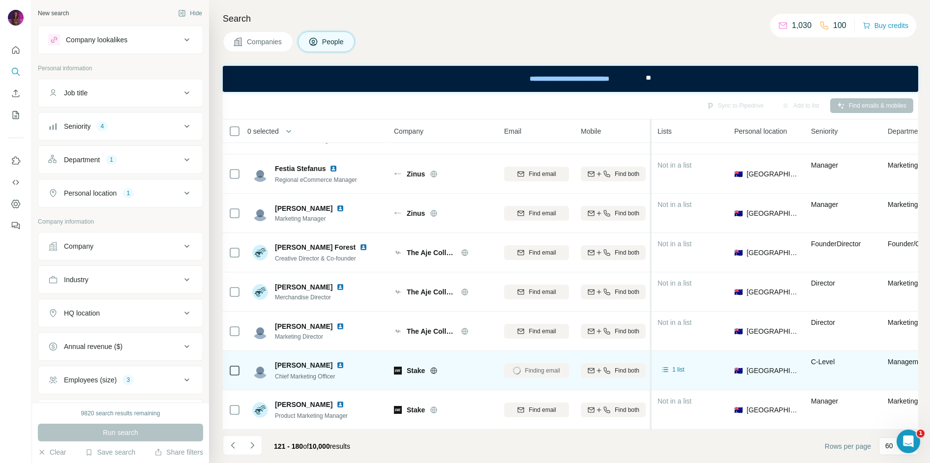
scroll to position [434, 0]
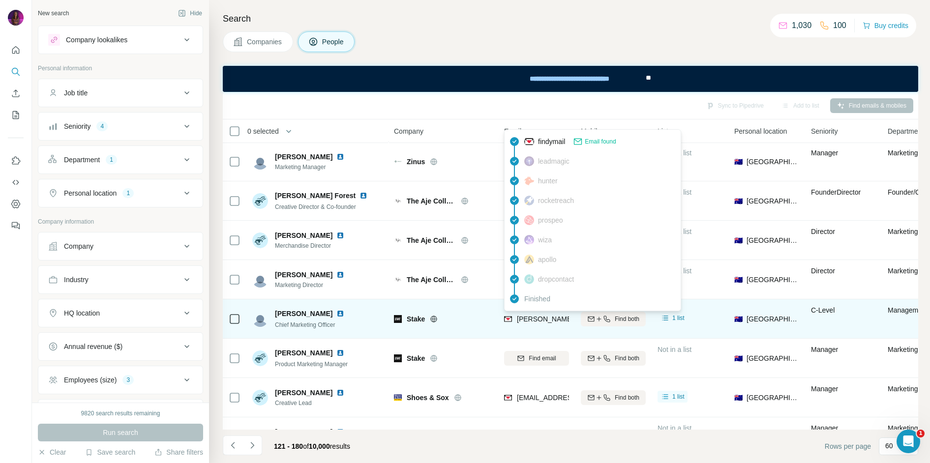
click at [536, 319] on span "[PERSON_NAME][EMAIL_ADDRESS][DOMAIN_NAME]" at bounding box center [603, 319] width 173 height 8
copy tr "[PERSON_NAME][EMAIL_ADDRESS][DOMAIN_NAME]"
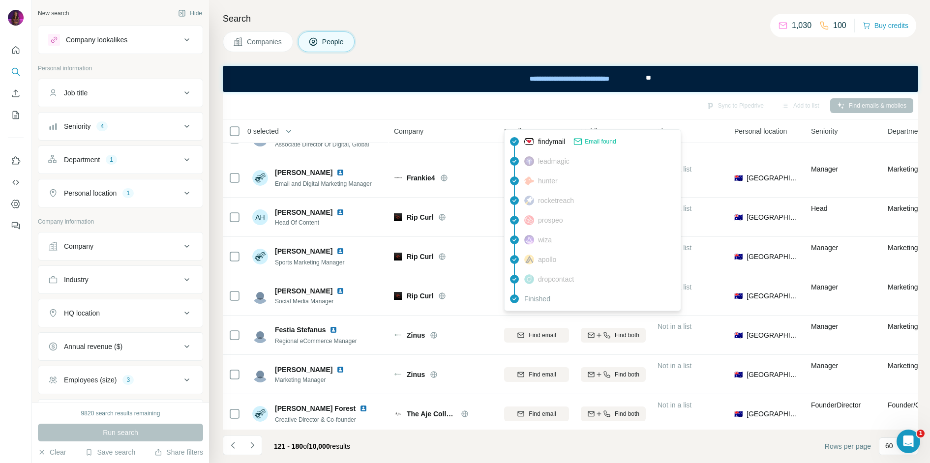
scroll to position [221, 0]
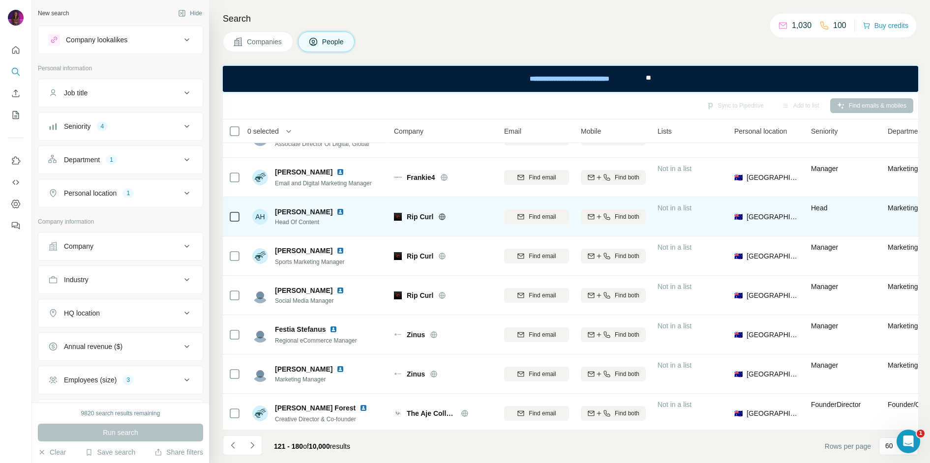
click at [441, 216] on icon at bounding box center [442, 216] width 6 height 0
click at [544, 215] on span "Find email" at bounding box center [542, 216] width 27 height 9
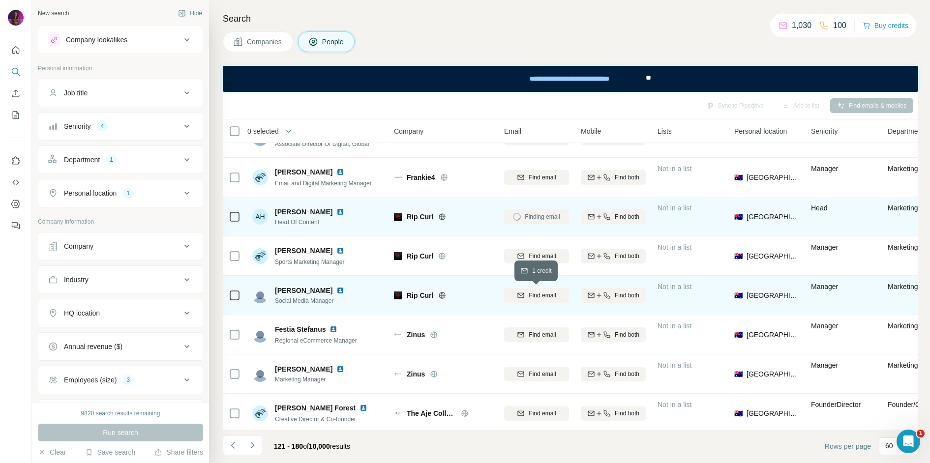
click at [540, 296] on span "Find email" at bounding box center [542, 295] width 27 height 9
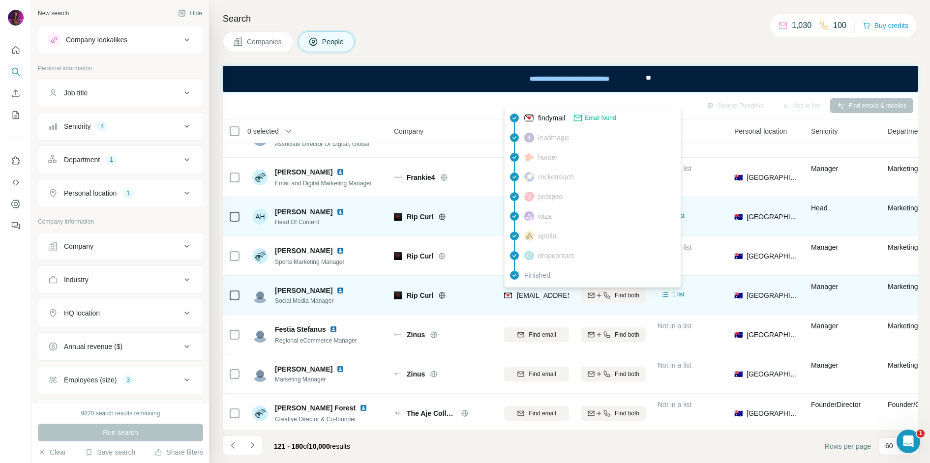
click at [547, 298] on span "[EMAIL_ADDRESS][PERSON_NAME][DOMAIN_NAME]" at bounding box center [603, 296] width 173 height 8
copy tr "[EMAIL_ADDRESS][PERSON_NAME][DOMAIN_NAME]"
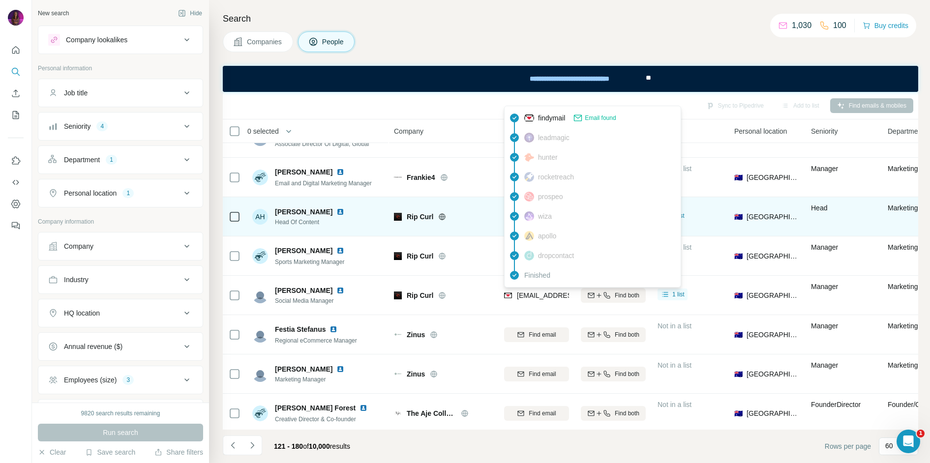
click at [511, 40] on div "Companies People" at bounding box center [570, 41] width 695 height 21
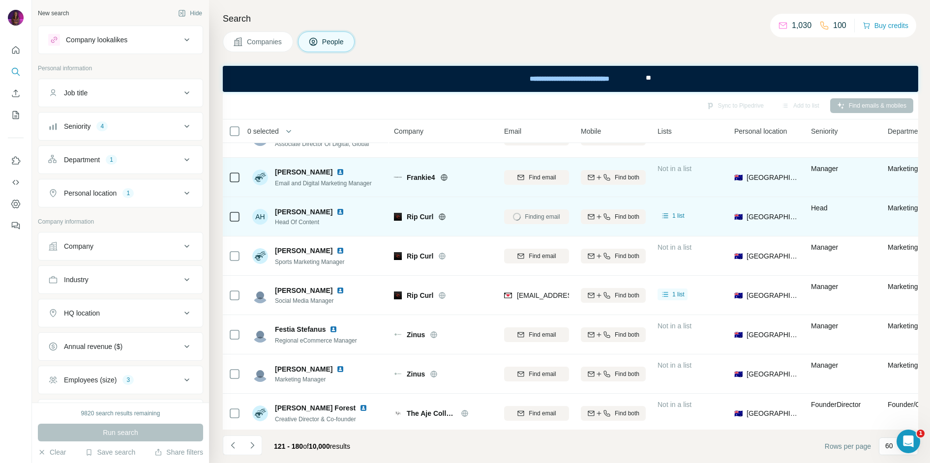
click at [448, 175] on icon at bounding box center [444, 178] width 8 height 8
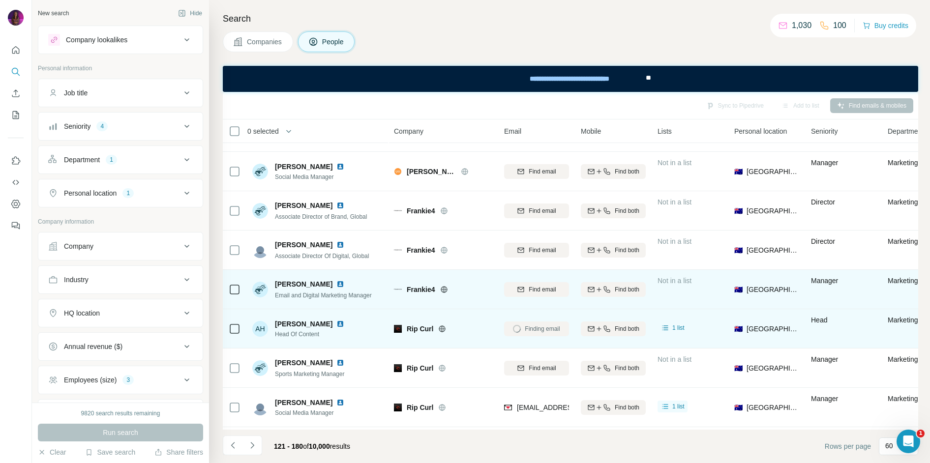
scroll to position [110, 0]
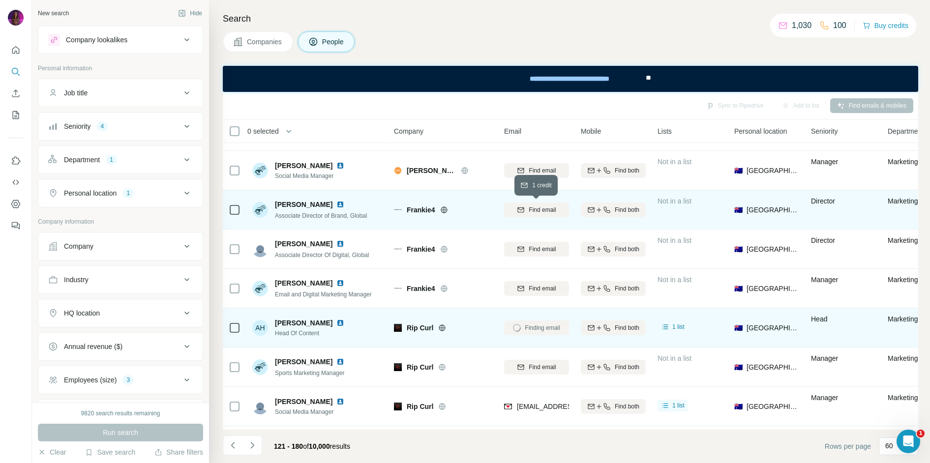
click at [525, 211] on div "Find email" at bounding box center [536, 210] width 65 height 9
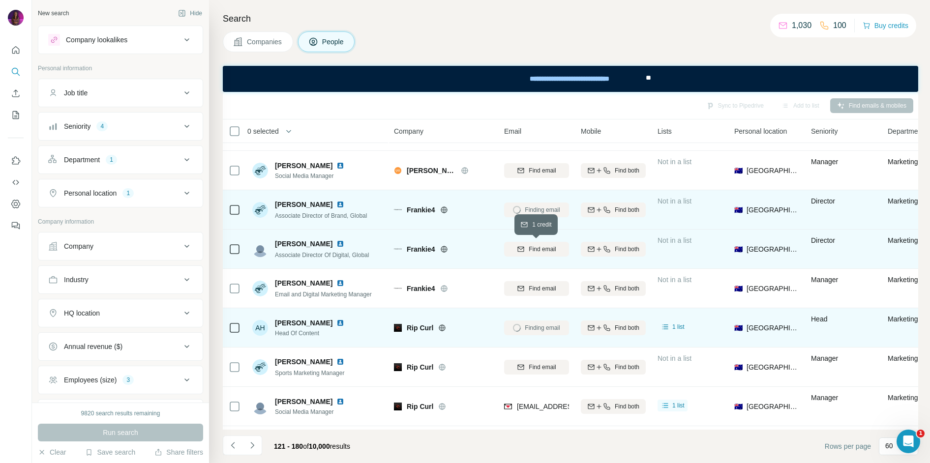
click at [527, 253] on div "Find email" at bounding box center [536, 249] width 65 height 9
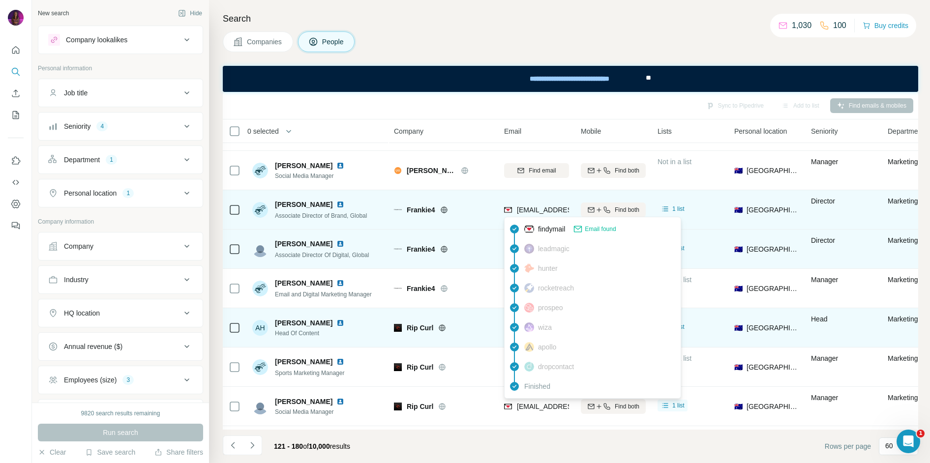
click at [538, 211] on span "[EMAIL_ADDRESS][PERSON_NAME][DOMAIN_NAME]" at bounding box center [603, 210] width 173 height 8
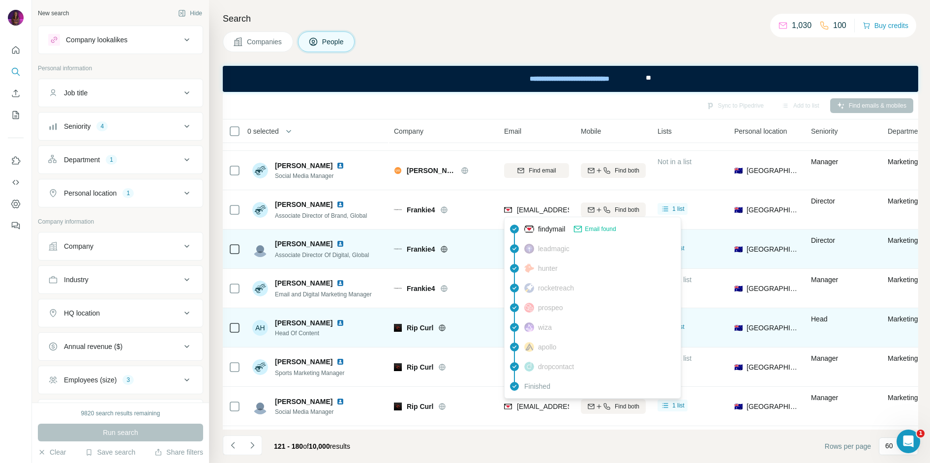
click at [480, 29] on div "Search Companies People Sync to Pipedrive Add to list Find emails & mobiles 0 s…" at bounding box center [569, 231] width 721 height 463
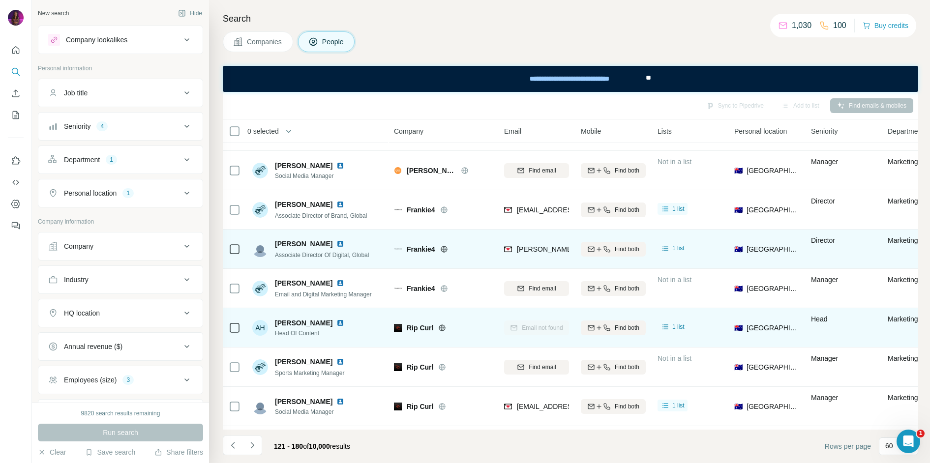
click at [483, 255] on div "Frankie4" at bounding box center [443, 249] width 98 height 27
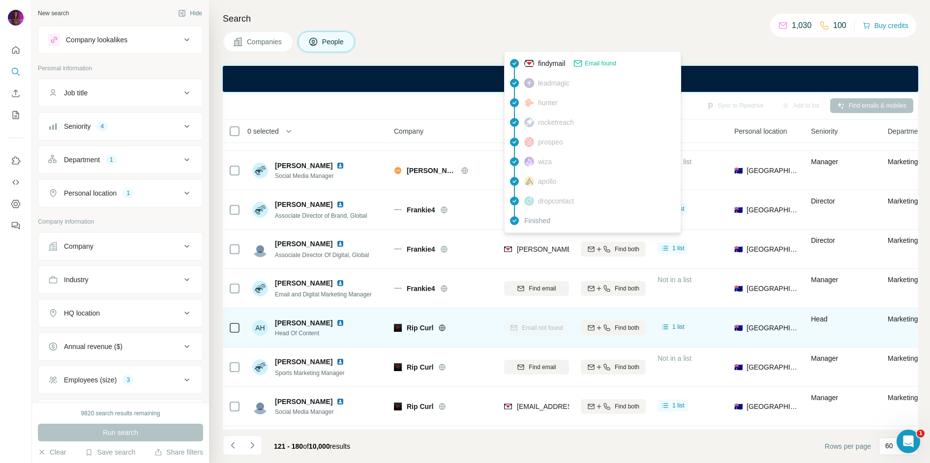
click at [528, 250] on span "[PERSON_NAME][EMAIL_ADDRESS][DOMAIN_NAME]" at bounding box center [603, 249] width 173 height 8
click at [467, 15] on h4 "Search" at bounding box center [570, 19] width 695 height 14
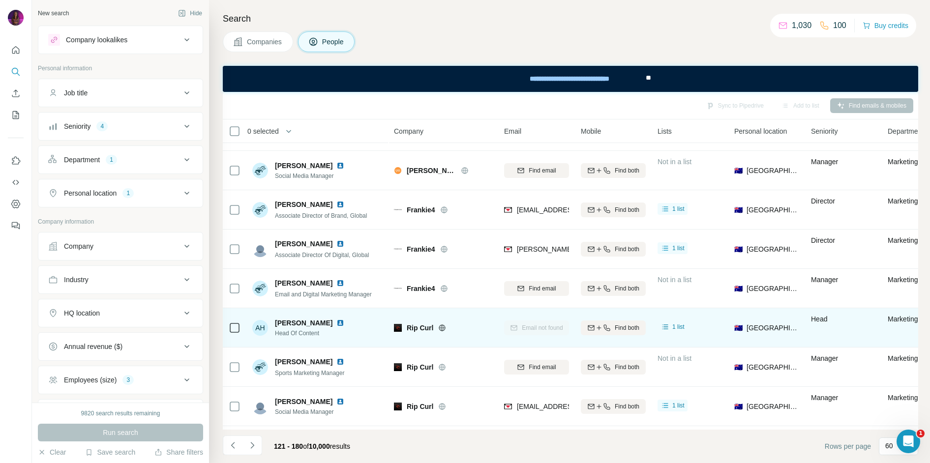
click at [336, 323] on img at bounding box center [340, 323] width 8 height 8
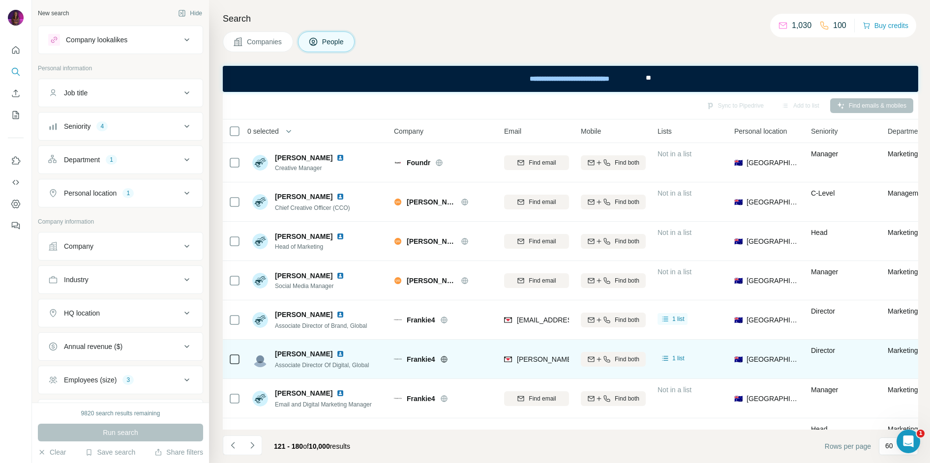
scroll to position [0, 0]
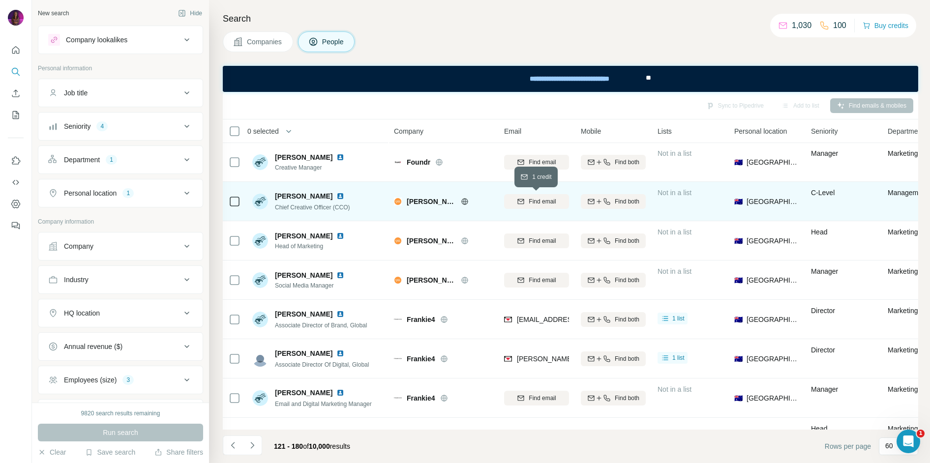
click at [525, 199] on div "Find email" at bounding box center [536, 201] width 65 height 9
click at [461, 204] on icon at bounding box center [465, 202] width 8 height 8
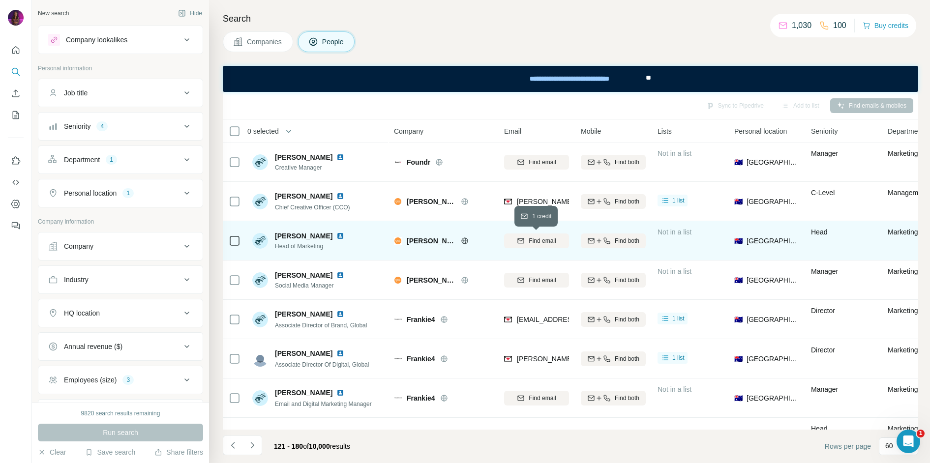
click at [544, 238] on span "Find email" at bounding box center [542, 241] width 27 height 9
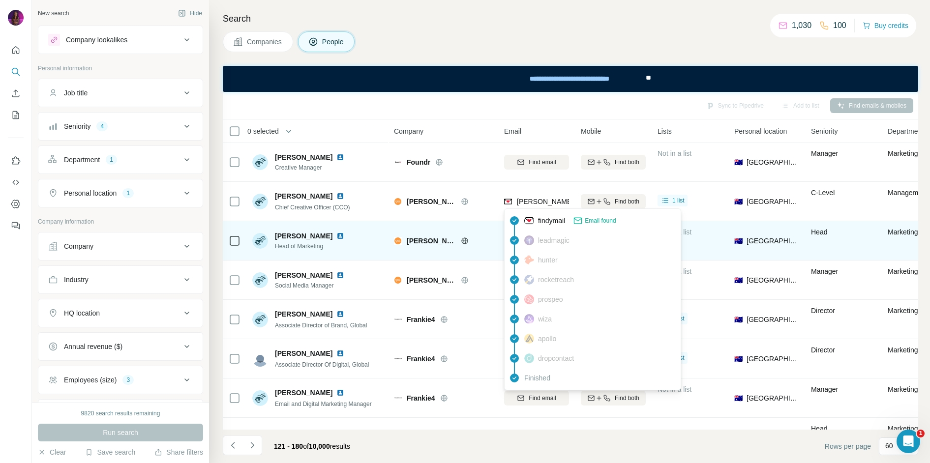
click at [531, 198] on span "[PERSON_NAME][EMAIL_ADDRESS][DOMAIN_NAME]" at bounding box center [603, 202] width 173 height 8
click at [512, 50] on div "Companies People" at bounding box center [570, 41] width 695 height 21
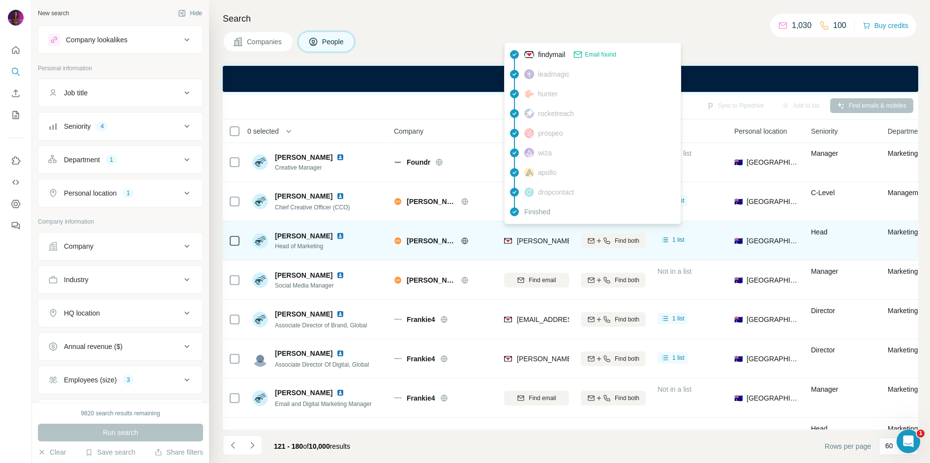
click at [531, 240] on span "[PERSON_NAME][EMAIL_ADDRESS][PERSON_NAME][DOMAIN_NAME]" at bounding box center [632, 241] width 230 height 8
